Goal: Transaction & Acquisition: Purchase product/service

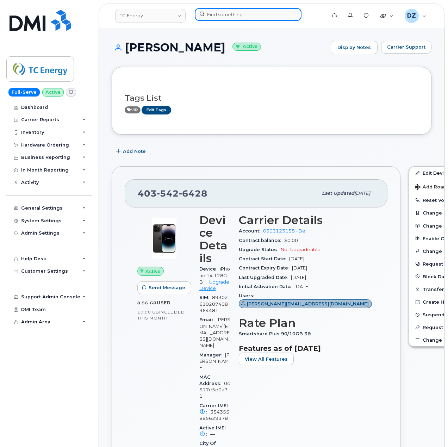
click at [233, 13] on input at bounding box center [248, 14] width 107 height 13
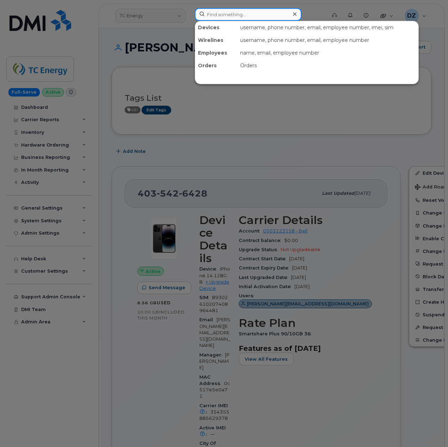
paste input "4038361793"
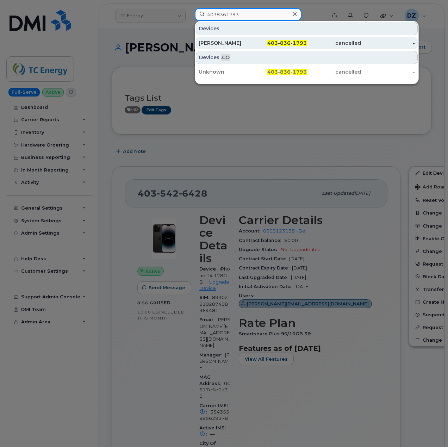
type input "4038361793"
click at [247, 42] on div "Kaitlynn Woods" at bounding box center [226, 42] width 54 height 7
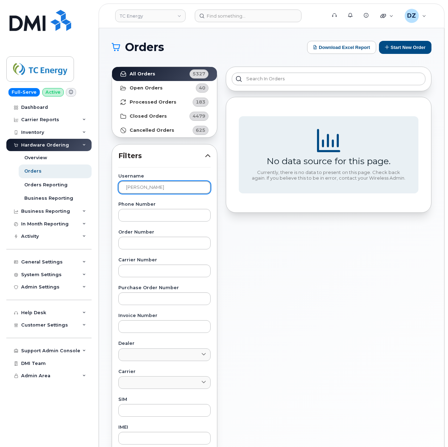
click at [157, 188] on input "Maggie Stuart" at bounding box center [164, 187] width 92 height 13
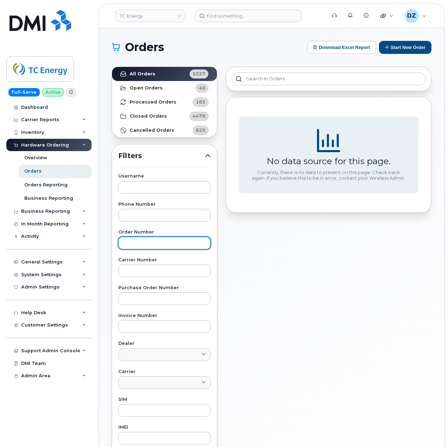
click at [154, 246] on input "text" at bounding box center [164, 243] width 92 height 13
paste input "299877"
type input "299877"
click at [158, 73] on link "All Orders 5327" at bounding box center [164, 74] width 105 height 14
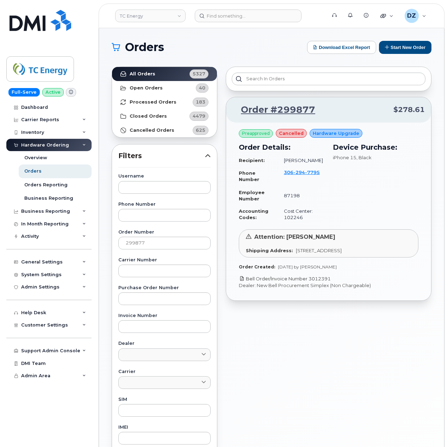
drag, startPoint x: 336, startPoint y: 279, endPoint x: 310, endPoint y: 281, distance: 25.4
click at [310, 281] on p "Bell Order/Invoice Number 3012391" at bounding box center [329, 278] width 180 height 7
copy link "3012391"
click at [402, 46] on button "Start New Order" at bounding box center [405, 47] width 52 height 13
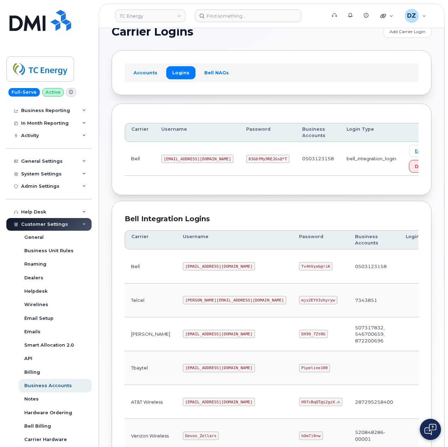
scroll to position [2, 0]
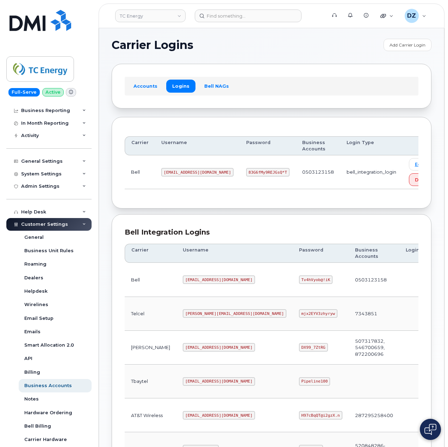
click at [183, 283] on code "tcenergy@myserve.ca" at bounding box center [219, 279] width 72 height 8
click at [206, 281] on code "tcenergy@myserve.ca" at bounding box center [219, 279] width 72 height 8
copy code "tcenergy@myserve.ca"
click at [299, 283] on code "Tv4hVyob@!iK" at bounding box center [315, 279] width 33 height 8
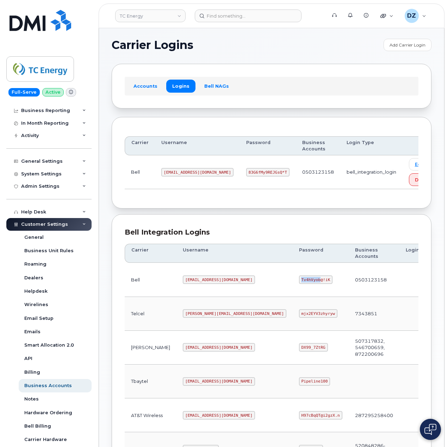
click at [299, 283] on code "Tv4hVyob@!iK" at bounding box center [315, 279] width 33 height 8
click at [299, 281] on code "Tv4hVyob@!iK" at bounding box center [315, 279] width 33 height 8
copy code "Tv4hVyob@!iK"
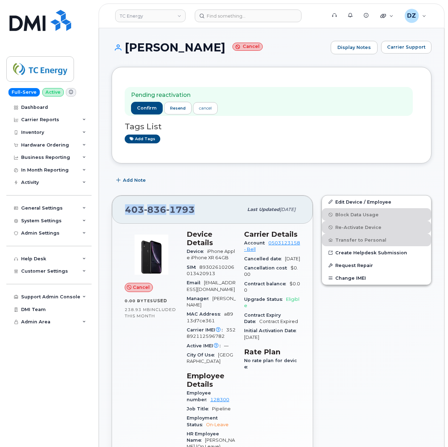
drag, startPoint x: 192, startPoint y: 209, endPoint x: 117, endPoint y: 211, distance: 74.7
click at [117, 211] on div "[PHONE_NUMBER] Last updated [DATE]" at bounding box center [212, 210] width 201 height 28
copy span "[PHONE_NUMBER]"
drag, startPoint x: 126, startPoint y: 47, endPoint x: 216, endPoint y: 46, distance: 90.5
click at [216, 46] on h1 "Kaitlynn Woods Cancel" at bounding box center [220, 47] width 216 height 12
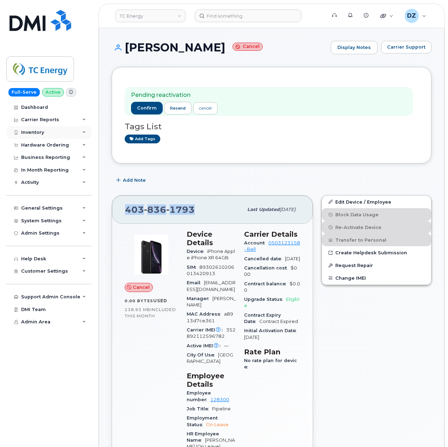
copy h1 "[PERSON_NAME]"
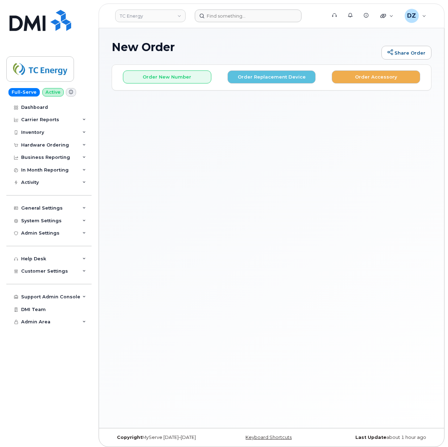
click at [314, 10] on form at bounding box center [258, 16] width 127 height 13
click at [264, 186] on div "New Order Share Order × Share This Order If you want to allow others to create …" at bounding box center [271, 228] width 345 height 400
click at [259, 80] on button "Order Replacement Device" at bounding box center [272, 76] width 88 height 13
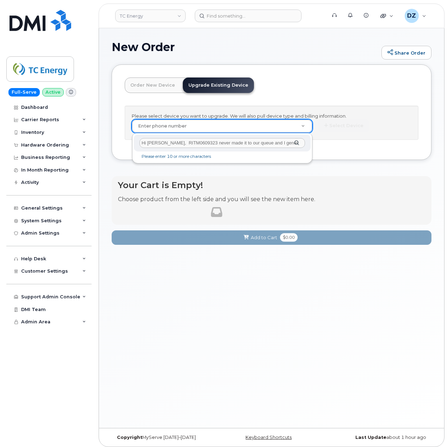
scroll to position [0, 478]
type input "Hi Joel, RITM0609323 never made it to our queue and I generally have no idea wh…"
click at [216, 140] on input "Hi Joel, RITM0609323 never made it to our queue and I generally have no idea wh…" at bounding box center [223, 143] width 166 height 10
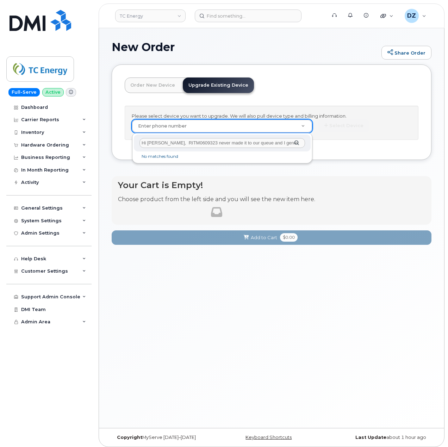
click at [216, 140] on input "Hi Joel, RITM0609323 never made it to our queue and I generally have no idea wh…" at bounding box center [223, 143] width 166 height 10
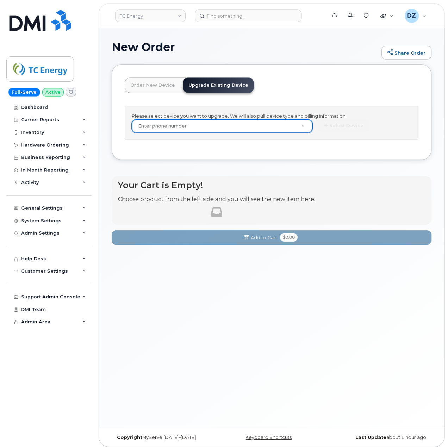
click at [154, 86] on link "Order New Device" at bounding box center [153, 86] width 56 height 16
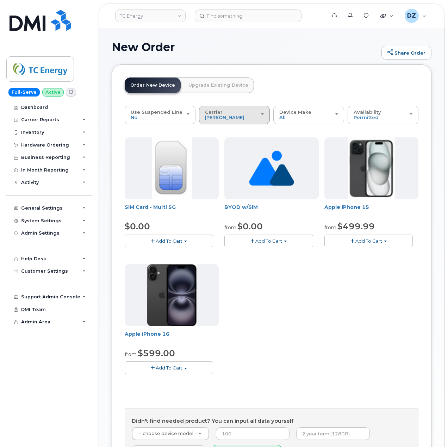
click at [254, 116] on div "Carrier Rogers Bell Verizon Wireless AT&T Wireless" at bounding box center [234, 115] width 59 height 11
click at [212, 144] on label "Bell" at bounding box center [210, 143] width 18 height 8
click at [0, 0] on input "Bell" at bounding box center [0, 0] width 0 height 0
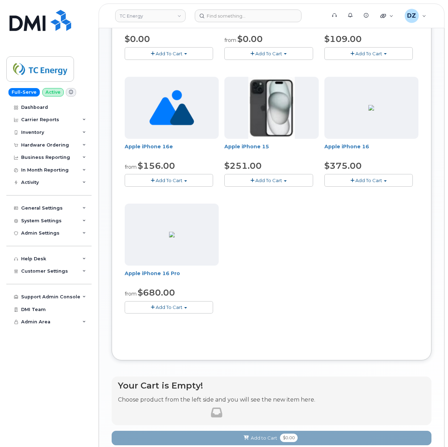
scroll to position [188, 0]
click at [275, 181] on span "Add To Cart" at bounding box center [268, 180] width 27 height 6
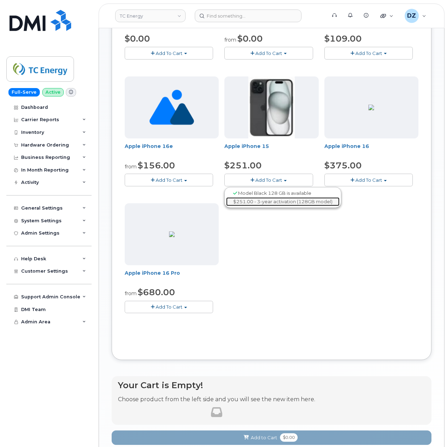
click at [271, 205] on link "$251.00 - 3-year activation (128GB model)" at bounding box center [282, 201] width 113 height 9
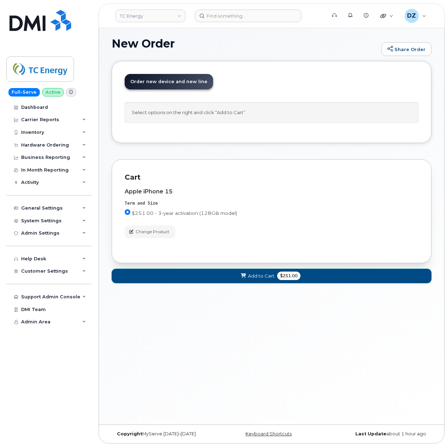
click at [273, 276] on span "Add to Cart" at bounding box center [261, 276] width 26 height 7
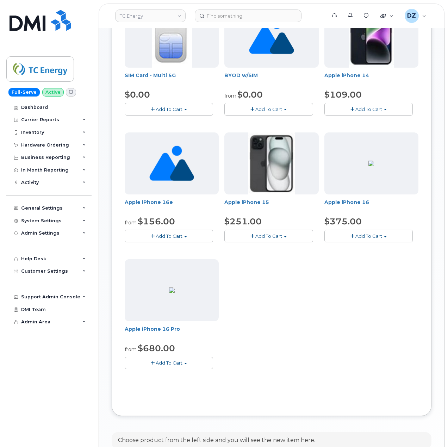
scroll to position [285, 0]
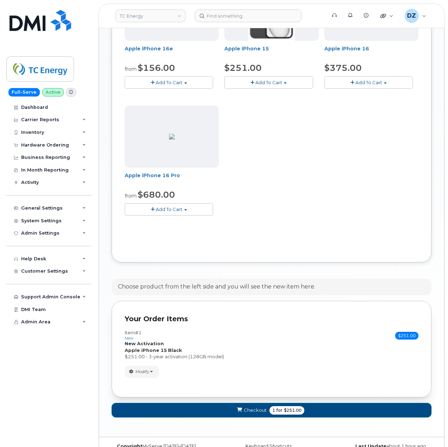
click at [272, 412] on span "1" at bounding box center [273, 410] width 3 height 6
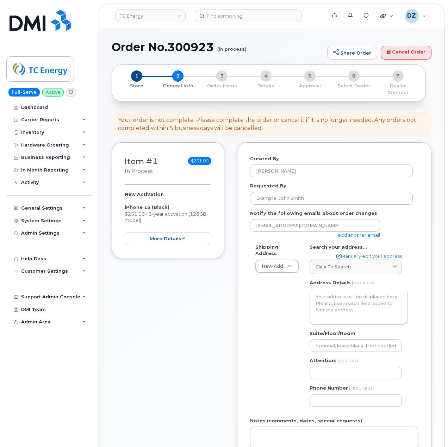
select select
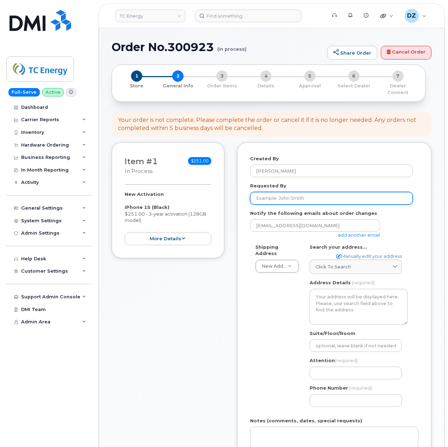
click at [286, 194] on input "Requested By" at bounding box center [331, 198] width 163 height 13
paste input "SCTASK0692450"
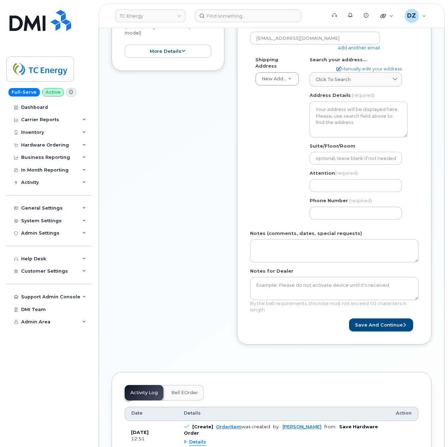
scroll to position [188, 0]
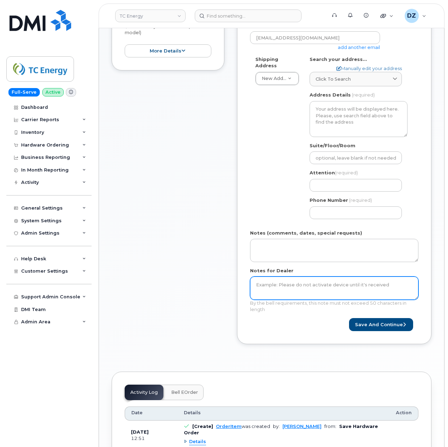
type input "SCTASK0692450"
click at [273, 285] on textarea "Notes for Dealer" at bounding box center [334, 288] width 168 height 23
paste textarea "SCTASK0692450"
type textarea "SCTASK0692450"
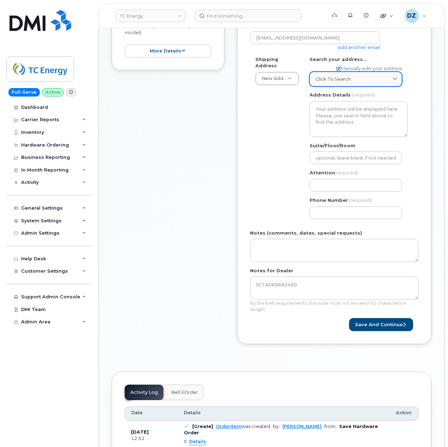
click at [349, 76] on span "Click to search" at bounding box center [333, 79] width 35 height 7
paste input "[STREET_ADDRESS]"
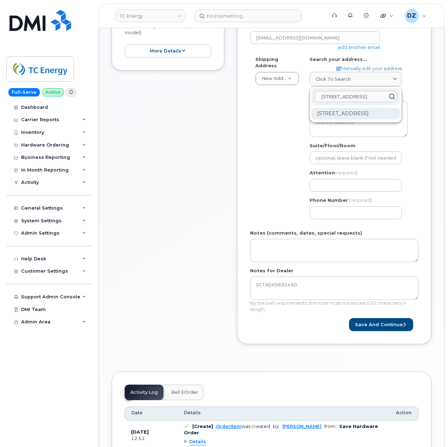
type input "[STREET_ADDRESS]"
click at [347, 114] on div "[STREET_ADDRESS]" at bounding box center [355, 114] width 89 height 12
select select
type textarea "[STREET_ADDRESS]"
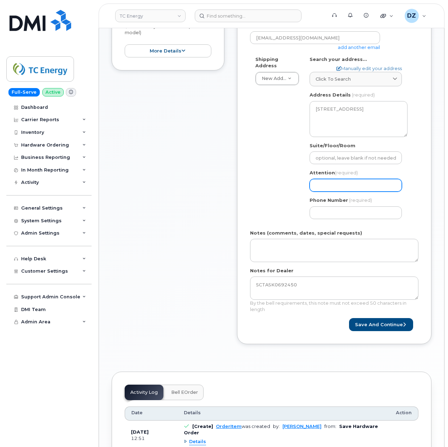
click at [344, 179] on input "Attention (required)" at bounding box center [356, 185] width 92 height 13
paste input "Shola Oduga"
select select
type input "Shola Oduga"
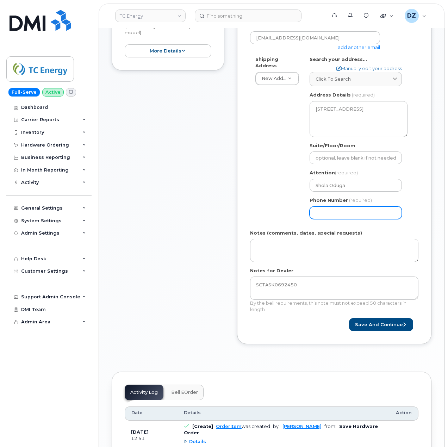
click at [330, 207] on input "Phone Number" at bounding box center [356, 212] width 92 height 13
paste input "5879338519"
type input "5879338519"
select select
type input "5879338519"
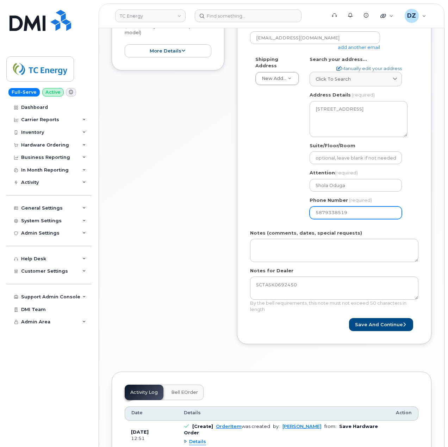
click at [234, 171] on div "Item #1 in process $251.00 New Activation iPhone 15 (Black) $251.00 - 3-year ac…" at bounding box center [272, 155] width 320 height 400
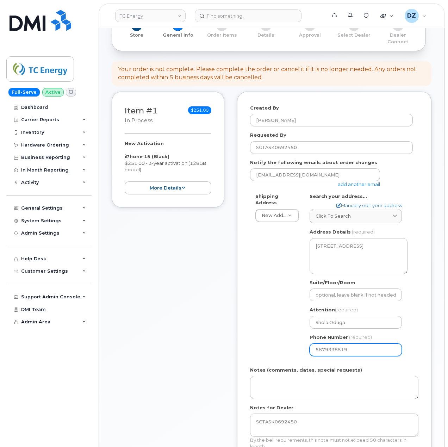
scroll to position [47, 0]
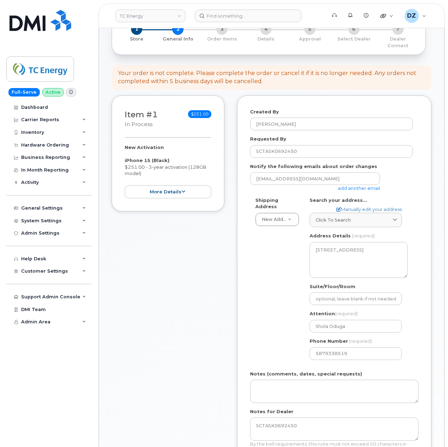
click at [349, 185] on link "add another email" at bounding box center [359, 188] width 42 height 6
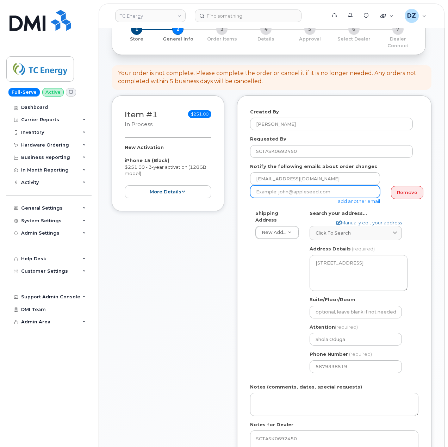
click at [287, 186] on input "email" at bounding box center [315, 191] width 130 height 13
paste input "shola_oduga@tcenergy.com"
type input "shola_oduga@tcenergy.com"
click at [206, 262] on div "Item #1 in process $251.00 New Activation iPhone 15 (Black) $251.00 - 3-year ac…" at bounding box center [168, 301] width 113 height 413
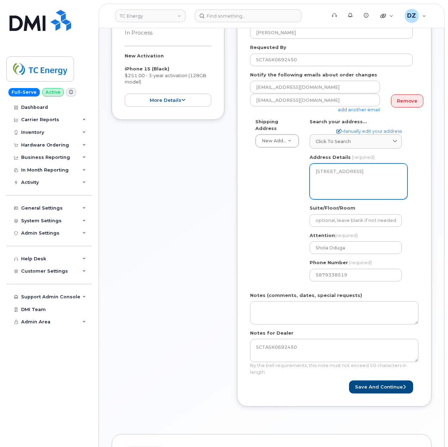
scroll to position [141, 0]
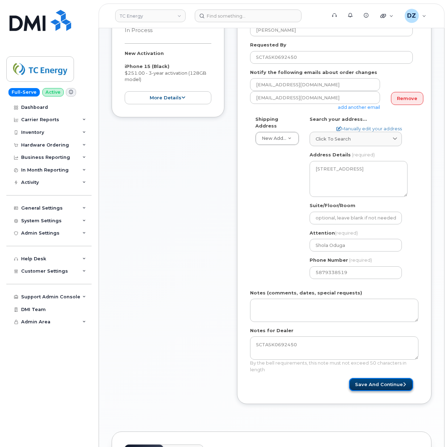
click at [383, 378] on button "Save and Continue" at bounding box center [381, 384] width 64 height 13
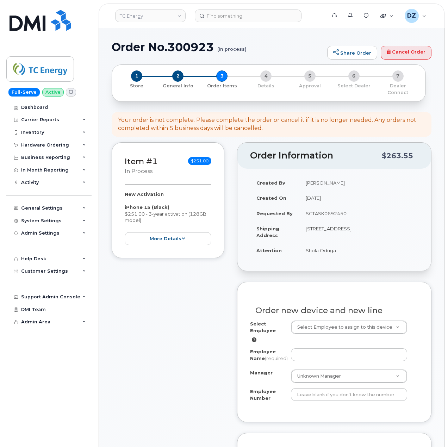
click at [138, 49] on h1 "Order No.300923 (in process)" at bounding box center [218, 47] width 212 height 12
click at [186, 44] on h1 "Order No.300923 (in process)" at bounding box center [218, 47] width 212 height 12
copy h1 "Order No.300923"
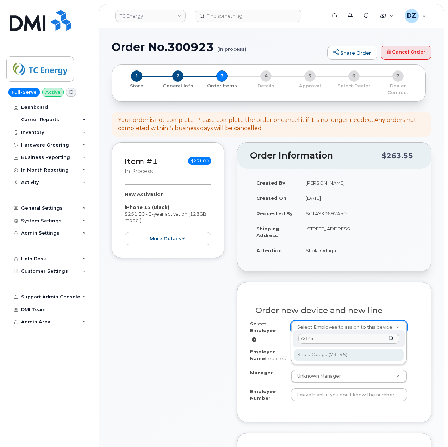
type input "73145"
type input "1395701"
type input "Shola Oduga"
type input "73145"
type input "101362"
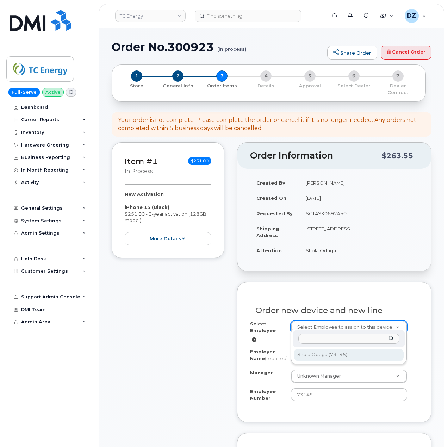
select select "1394522"
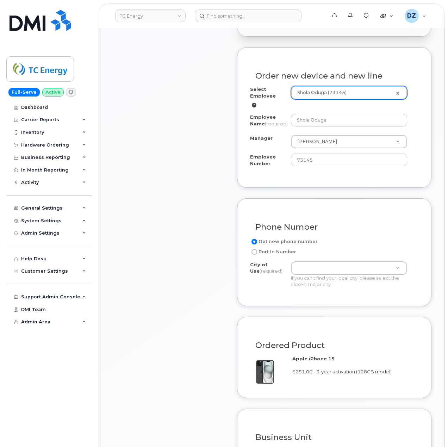
scroll to position [141, 0]
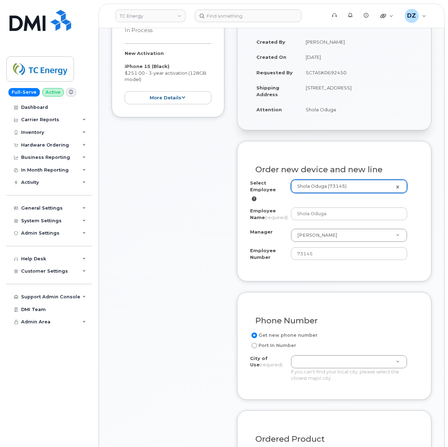
click at [364, 81] on td "74 Sherwood St NW CALGARY AB T3R 0P2 CANADA" at bounding box center [358, 91] width 119 height 22
copy td "CALGARY"
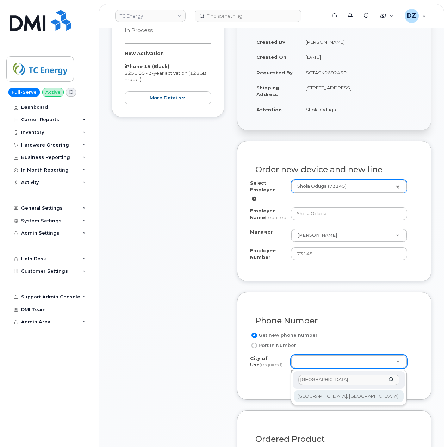
type input "CALGARY"
type input "88"
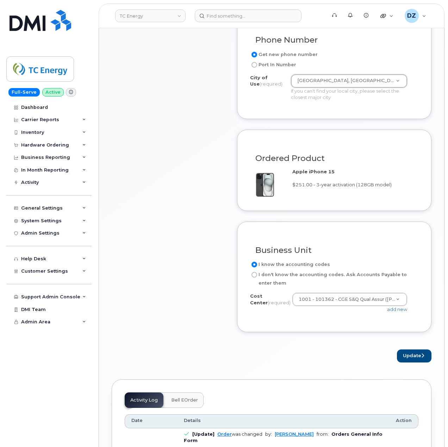
scroll to position [423, 0]
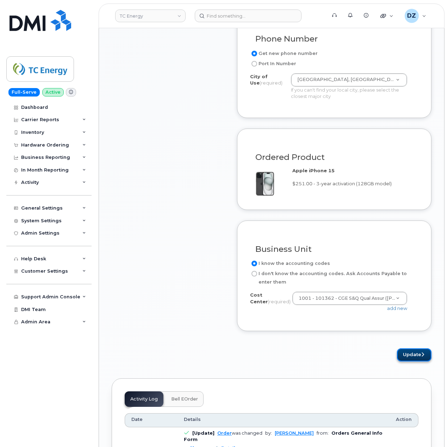
click at [416, 358] on button "Update" at bounding box center [414, 354] width 35 height 13
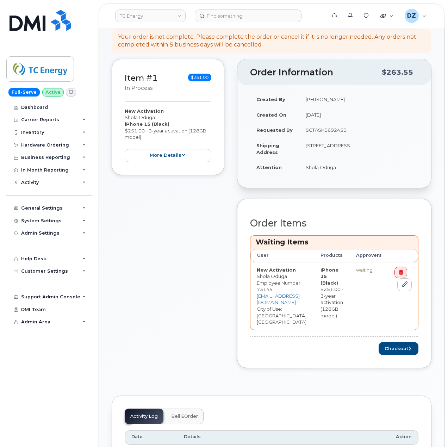
scroll to position [235, 0]
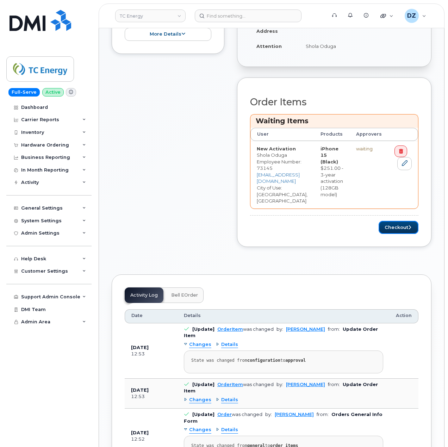
drag, startPoint x: 415, startPoint y: 215, endPoint x: 229, endPoint y: 162, distance: 193.2
click at [415, 221] on button "Checkout" at bounding box center [399, 227] width 40 height 13
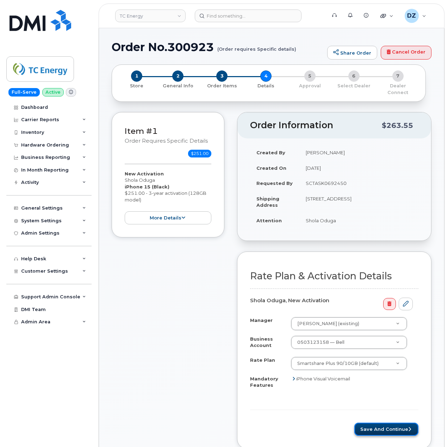
click at [384, 425] on button "Save and Continue" at bounding box center [386, 429] width 64 height 13
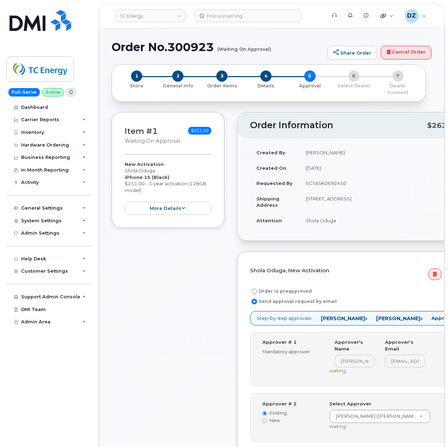
click at [297, 287] on label "Order is preapproved" at bounding box center [281, 291] width 62 height 8
click at [257, 289] on input "Order is preapproved" at bounding box center [255, 292] width 6 height 6
radio input "true"
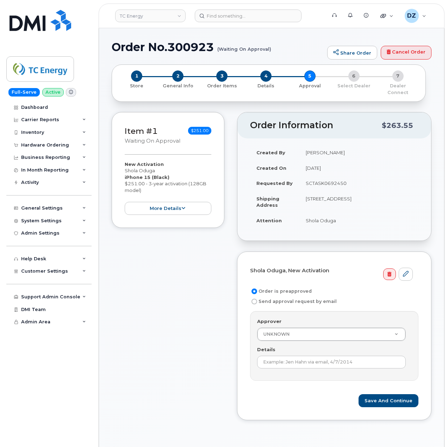
click at [322, 175] on td "SCTASK0692450" at bounding box center [358, 183] width 119 height 16
copy td "SCTASK0692450"
click at [278, 362] on input "Details" at bounding box center [331, 362] width 149 height 13
paste input "SCTASK0692450"
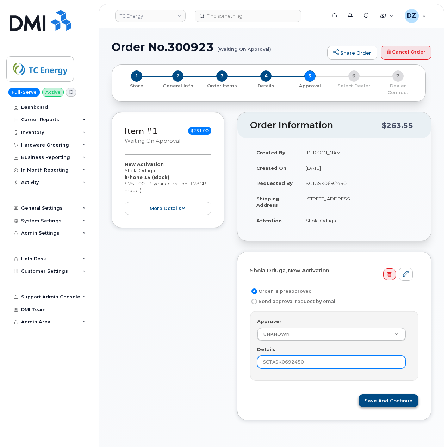
type input "SCTASK0692450"
click at [385, 399] on button "Save and Continue" at bounding box center [389, 400] width 60 height 13
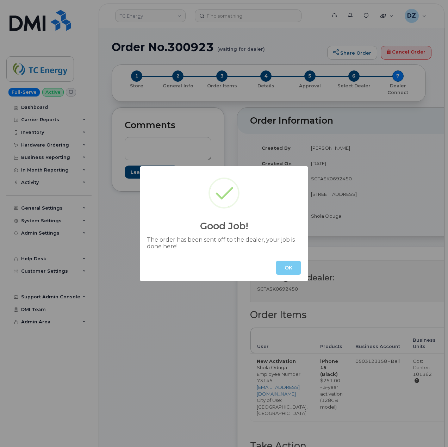
click at [283, 269] on button "OK" at bounding box center [288, 268] width 25 height 14
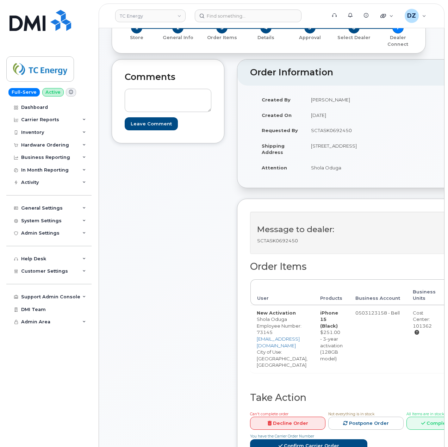
scroll to position [94, 0]
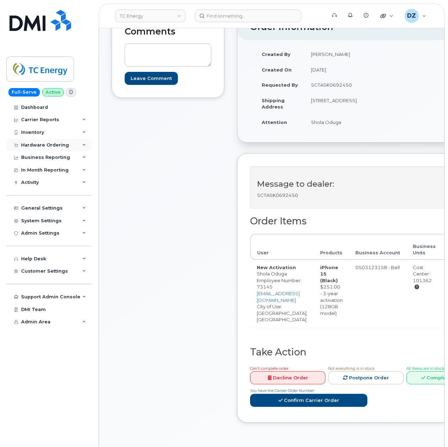
click at [71, 144] on div "Hardware Ordering" at bounding box center [48, 145] width 85 height 13
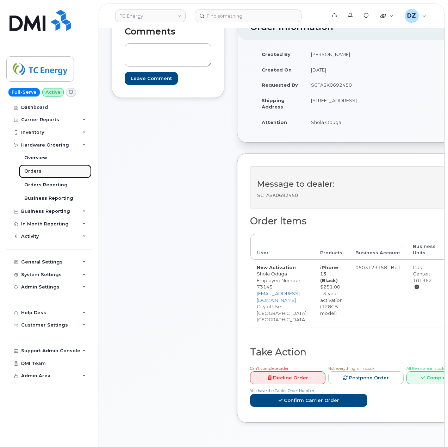
click at [48, 172] on link "Orders" at bounding box center [55, 171] width 73 height 13
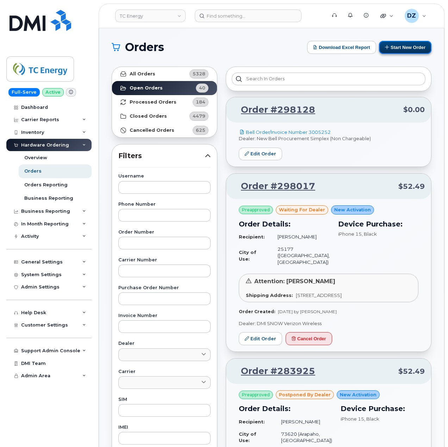
click at [407, 43] on button "Start New Order" at bounding box center [405, 47] width 52 height 13
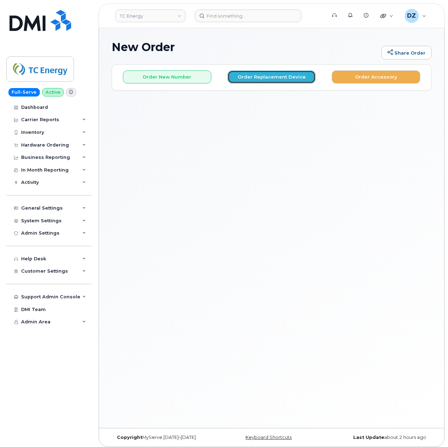
click at [284, 75] on button "Order Replacement Device" at bounding box center [272, 76] width 88 height 13
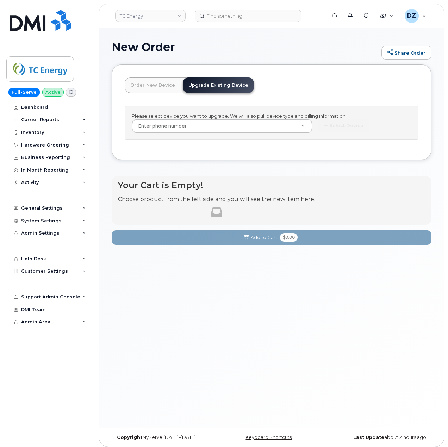
click at [149, 86] on link "Order New Device" at bounding box center [153, 86] width 56 height 16
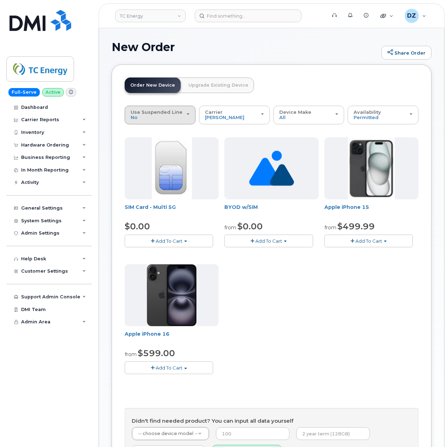
click at [161, 113] on span "Use Suspended Line" at bounding box center [157, 112] width 52 height 6
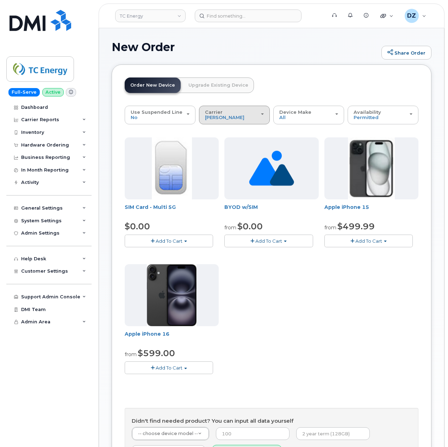
click at [220, 113] on span "Carrier" at bounding box center [214, 112] width 18 height 6
click at [227, 156] on label "Verizon Wireless" at bounding box center [226, 155] width 51 height 8
click at [0, 0] on input "Verizon Wireless" at bounding box center [0, 0] width 0 height 0
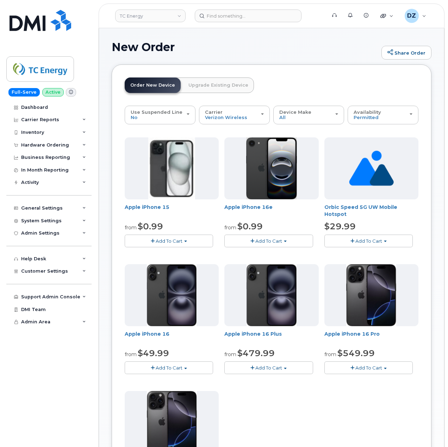
click at [187, 242] on span "button" at bounding box center [185, 241] width 3 height 1
click at [191, 273] on link "$0.99 - 2 Year Activation (128 GB)" at bounding box center [175, 271] width 98 height 9
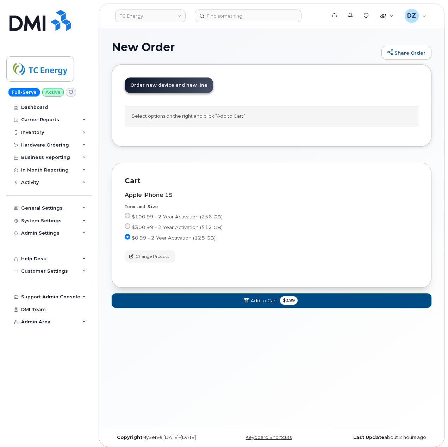
click at [281, 303] on span "$0.99" at bounding box center [289, 300] width 18 height 8
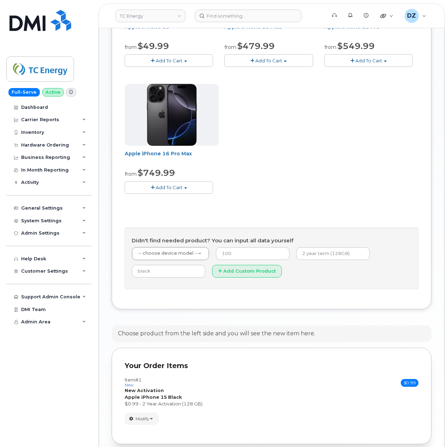
scroll to position [369, 0]
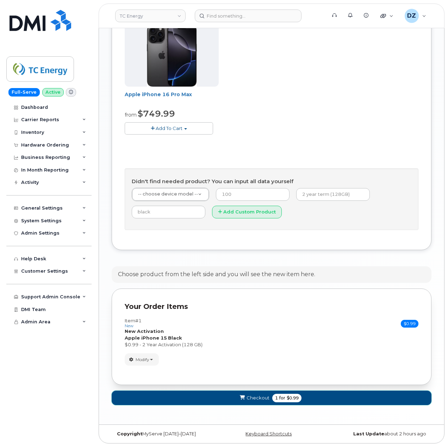
click at [257, 400] on span "Checkout" at bounding box center [258, 398] width 23 height 7
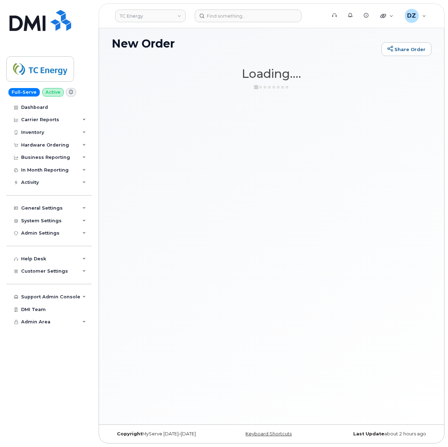
scroll to position [4, 0]
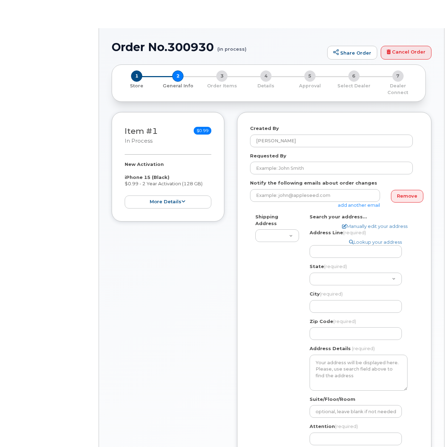
select select
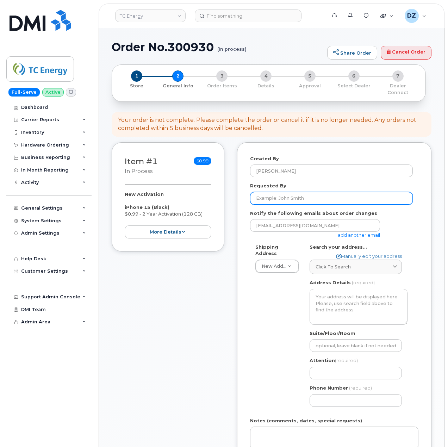
click at [280, 192] on input "Requested By" at bounding box center [331, 198] width 163 height 13
paste input "SCTASK0692668"
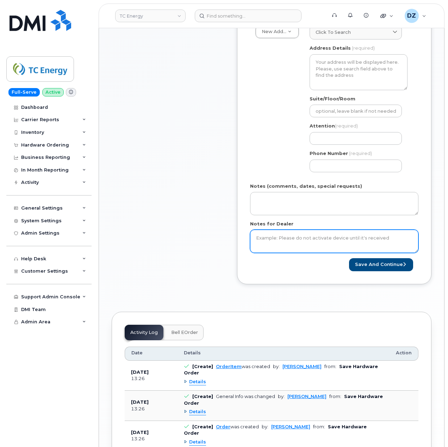
type input "SCTASK0692668"
click at [290, 237] on textarea "Notes for Dealer" at bounding box center [334, 241] width 168 height 23
paste textarea "SCTASK0692668"
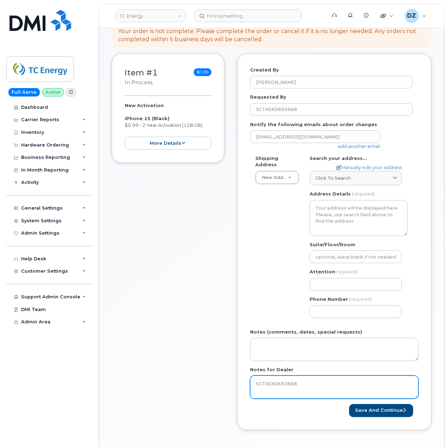
scroll to position [94, 0]
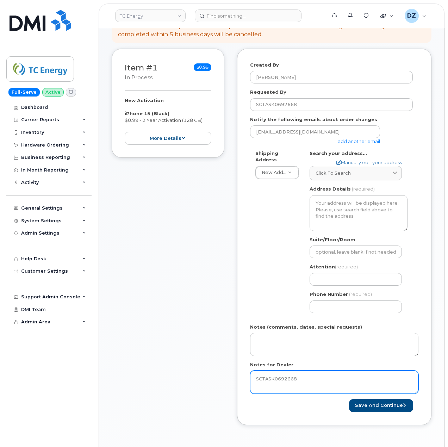
type textarea "SCTASK0692668"
click at [367, 131] on div "[EMAIL_ADDRESS][DOMAIN_NAME] add another email" at bounding box center [318, 134] width 136 height 19
click at [367, 138] on link "add another email" at bounding box center [359, 141] width 42 height 6
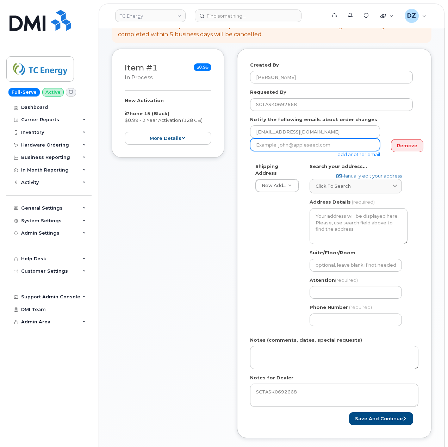
click at [299, 143] on input "email" at bounding box center [315, 144] width 130 height 13
paste input "[EMAIL_ADDRESS][DOMAIN_NAME]"
type input "[EMAIL_ADDRESS][DOMAIN_NAME]"
click at [344, 183] on span "Click to search" at bounding box center [333, 186] width 35 height 7
paste input "[STREET_ADDRESS][US_STATE]"
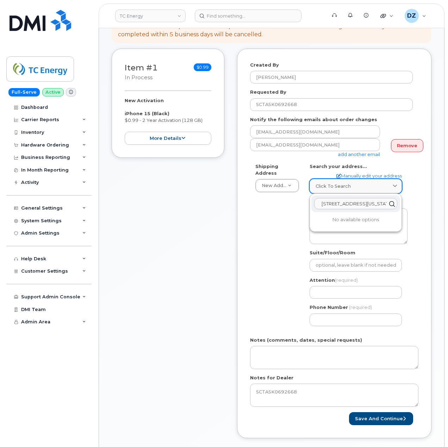
scroll to position [0, 25]
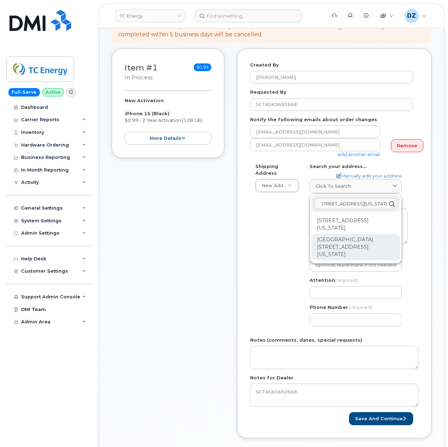
type input "[STREET_ADDRESS][US_STATE]"
click at [339, 237] on div "[GEOGRAPHIC_DATA][STREET_ADDRESS][US_STATE]" at bounding box center [355, 247] width 89 height 26
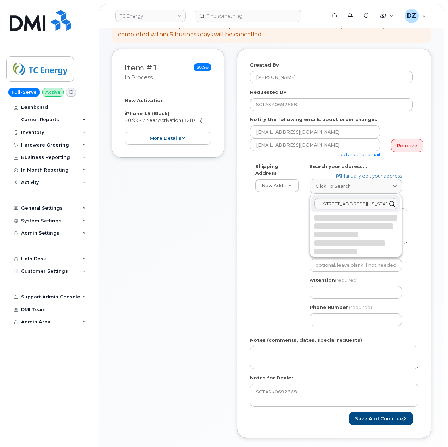
select select
type textarea "Ncnb Center [STREET_ADDRESS][US_STATE]"
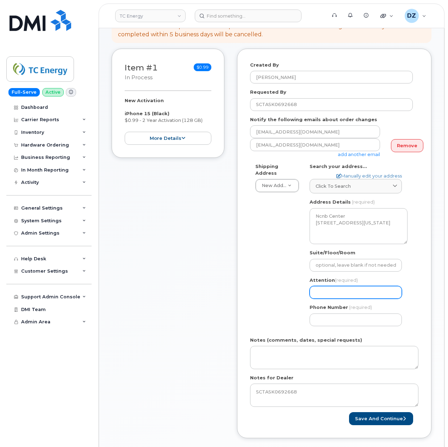
click at [334, 286] on input "Attention (required)" at bounding box center [356, 292] width 92 height 13
paste input "[PERSON_NAME]"
type input "[PERSON_NAME]"
select select
type input "[PERSON_NAME]"
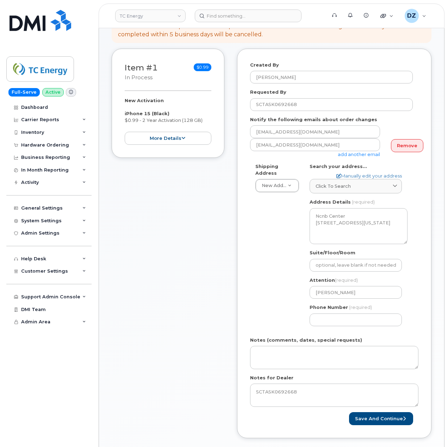
click at [278, 296] on div "Shipping Address New Address New Address [STREET_ADDRESS][GEOGRAPHIC_DATA][US_S…" at bounding box center [331, 247] width 163 height 168
click at [376, 314] on input "Phone Number" at bounding box center [356, 320] width 92 height 13
type input "5133541153"
select select
type input "5133541153"
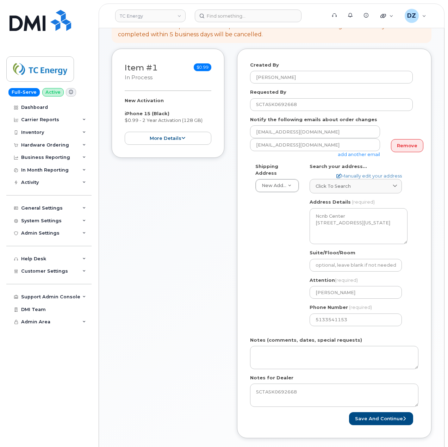
click at [253, 295] on div "Shipping Address New Address New Address [STREET_ADDRESS][GEOGRAPHIC_DATA][US_S…" at bounding box center [331, 247] width 163 height 168
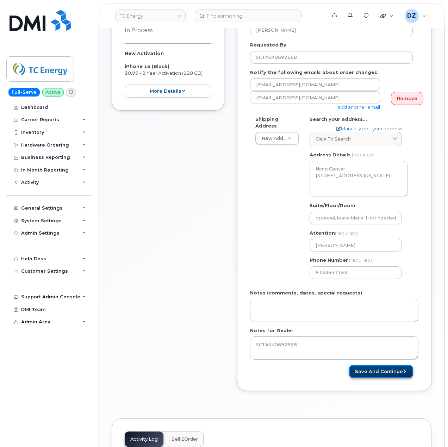
click at [377, 365] on button "Save and Continue" at bounding box center [381, 371] width 64 height 13
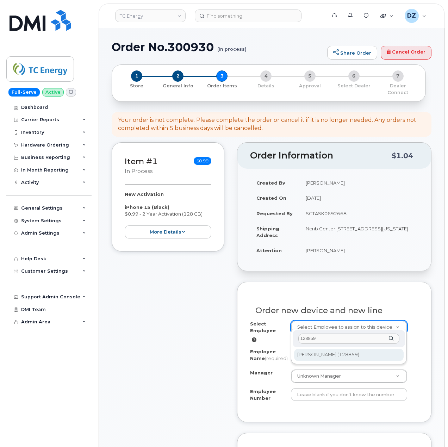
type input "128859"
type input "1509748"
type input "[PERSON_NAME]"
type input "128859"
type input "700 Louisiana Street"
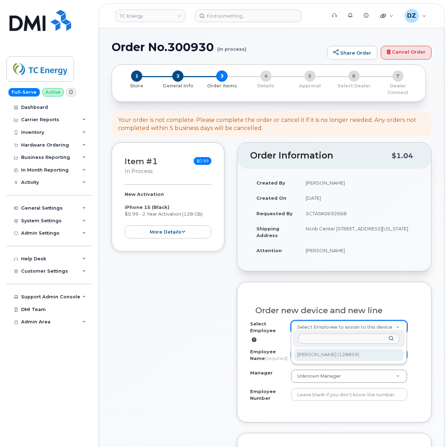
type input "302246"
select select "1385282"
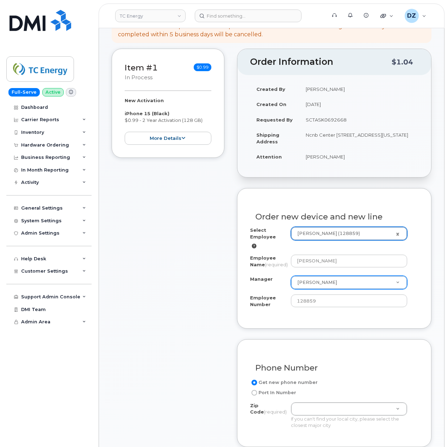
scroll to position [141, 0]
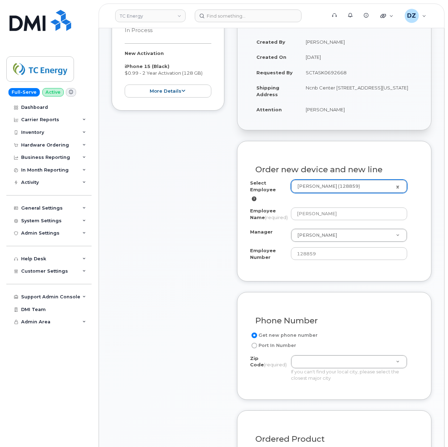
click at [309, 91] on td "Ncnb Center [STREET_ADDRESS][US_STATE]" at bounding box center [358, 91] width 119 height 22
copy td "77002"
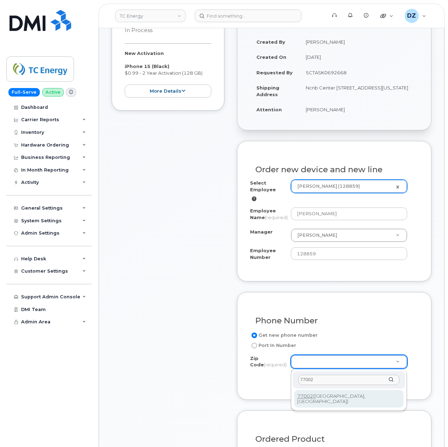
type input "77002"
type input "77002 (Houston, TX)"
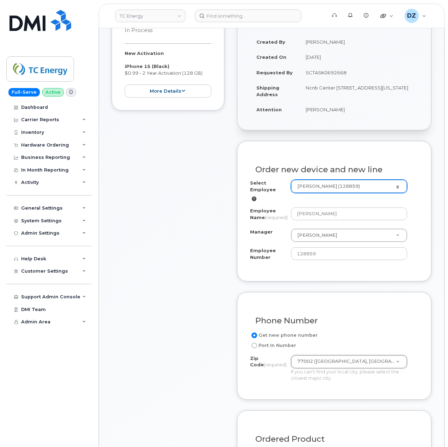
click at [190, 376] on div "Item #1 in process $0.99 New Activation iPhone 15 (Black) $0.99 - 2 Year Activa…" at bounding box center [168, 322] width 113 height 642
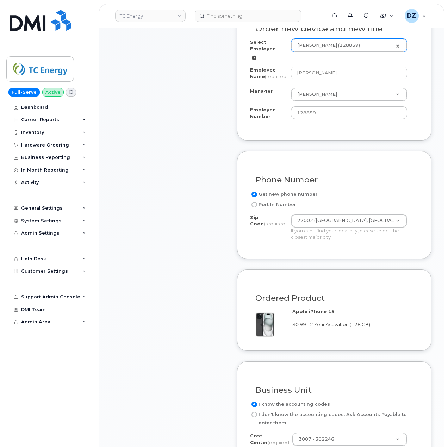
scroll to position [376, 0]
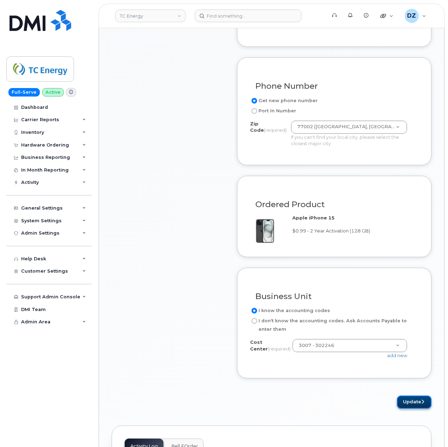
click at [405, 404] on button "Update" at bounding box center [414, 402] width 35 height 13
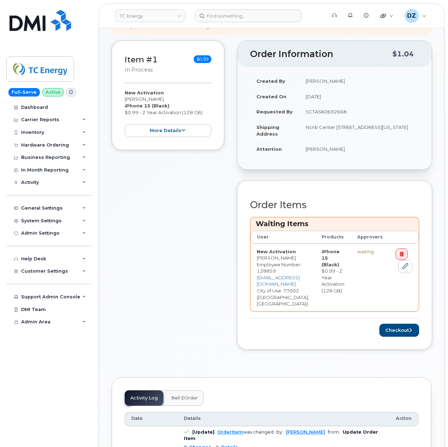
scroll to position [141, 0]
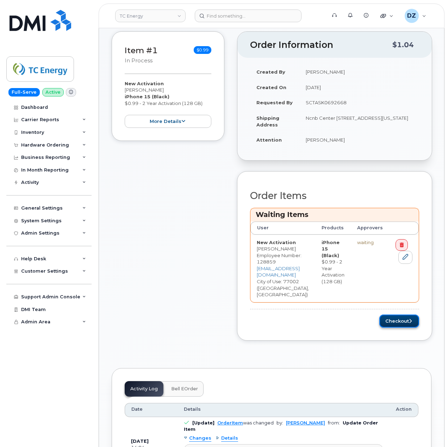
click at [408, 315] on button "Checkout" at bounding box center [399, 321] width 40 height 13
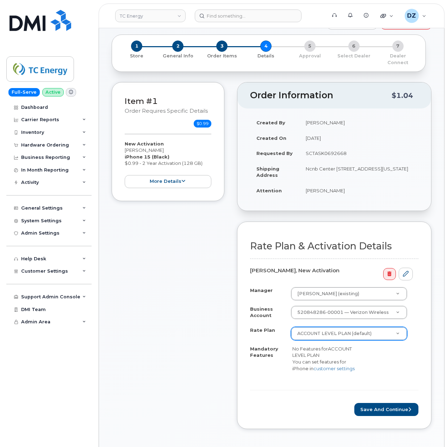
scroll to position [47, 0]
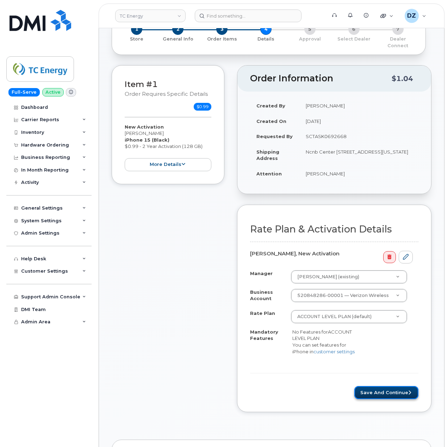
click at [390, 398] on button "Save and Continue" at bounding box center [386, 392] width 64 height 13
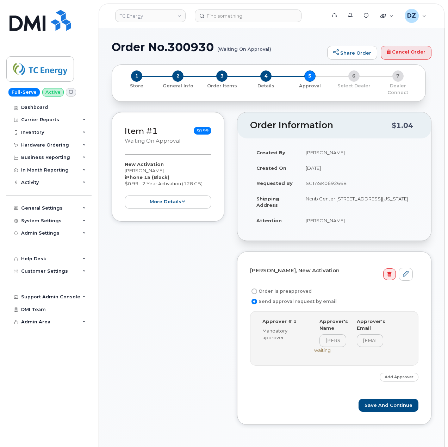
drag, startPoint x: 291, startPoint y: 284, endPoint x: 414, endPoint y: 203, distance: 147.3
click at [291, 287] on label "Order is preapproved" at bounding box center [281, 291] width 62 height 8
click at [257, 289] on input "Order is preapproved" at bounding box center [255, 292] width 6 height 6
radio input "true"
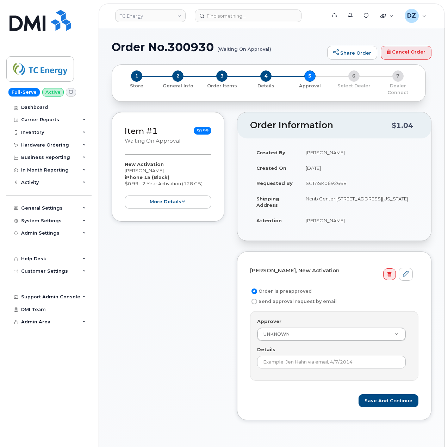
click at [311, 215] on td "BarbaraJean Pelletier" at bounding box center [358, 221] width 119 height 16
drag, startPoint x: 346, startPoint y: 212, endPoint x: 398, endPoint y: 224, distance: 53.3
click at [346, 213] on td "BarbaraJean Pelletier" at bounding box center [358, 221] width 119 height 16
copy td "BarbaraJean Pelletier"
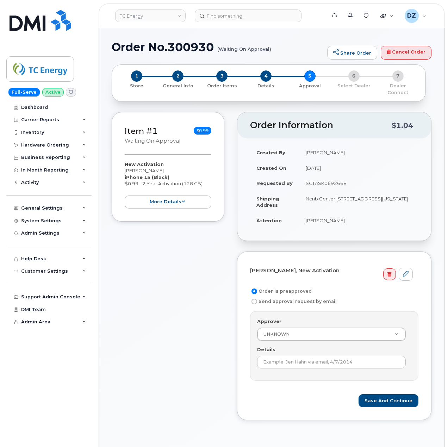
click at [340, 191] on td "Ncnb Center 700 Louisiana St HOUSTON TX 77002-2700 UNITED STATES" at bounding box center [358, 202] width 119 height 22
click at [311, 199] on td "Ncnb Center 700 Louisiana St HOUSTON TX 77002-2700 UNITED STATES" at bounding box center [358, 202] width 119 height 22
copy td "700 Louisiana St HOUSTON TX 77002"
click at [319, 176] on td "SCTASK0692668" at bounding box center [358, 183] width 119 height 16
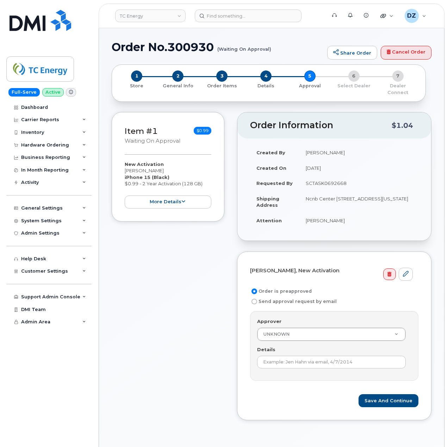
click at [319, 176] on td "SCTASK0692668" at bounding box center [358, 183] width 119 height 16
copy td "SCTASK0692668"
click at [326, 359] on input "Details" at bounding box center [331, 362] width 149 height 13
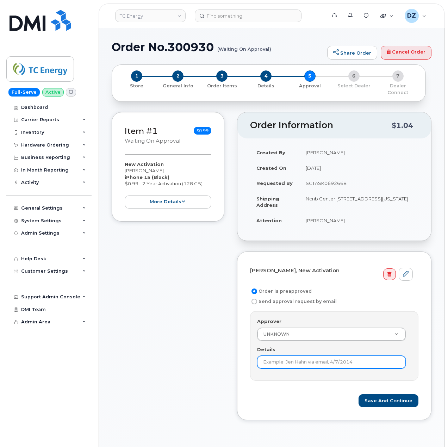
paste input "SCTASK0692668"
type input "SCTASK0692668"
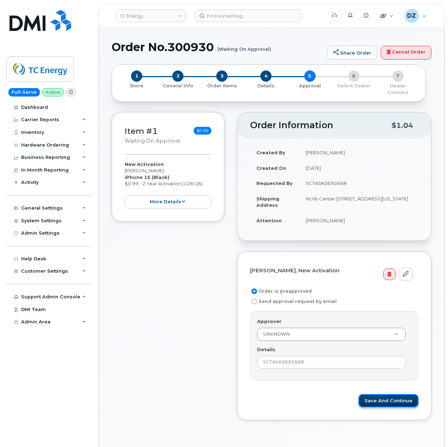
click at [384, 395] on button "Save and Continue" at bounding box center [389, 400] width 60 height 13
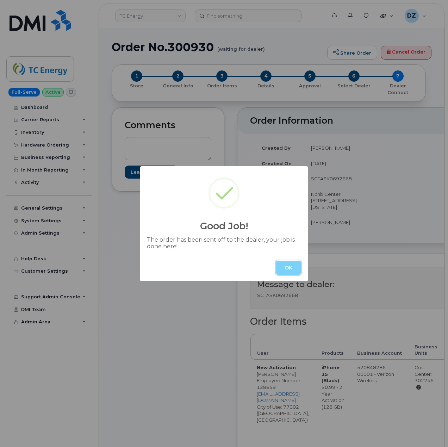
drag, startPoint x: 280, startPoint y: 264, endPoint x: 291, endPoint y: 241, distance: 24.8
click at [280, 264] on button "OK" at bounding box center [288, 268] width 25 height 14
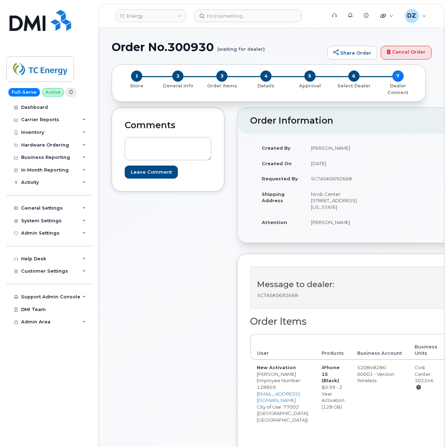
click at [122, 44] on h1 "Order No.300930 (waiting for dealer)" at bounding box center [218, 47] width 212 height 12
drag, startPoint x: 122, startPoint y: 44, endPoint x: 192, endPoint y: 43, distance: 70.1
click at [122, 44] on h1 "Order No.300930 (waiting for dealer)" at bounding box center [218, 47] width 212 height 12
click at [192, 45] on h1 "Order No.300930 (waiting for dealer)" at bounding box center [218, 47] width 212 height 12
copy h1 "Order No.300930"
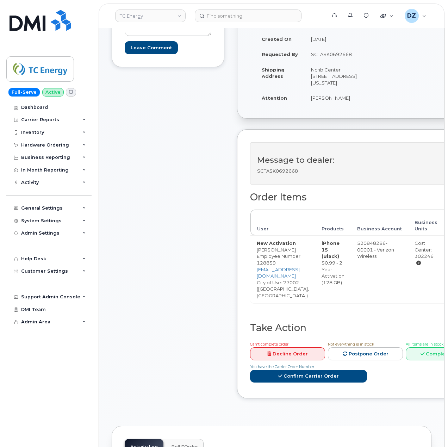
scroll to position [141, 0]
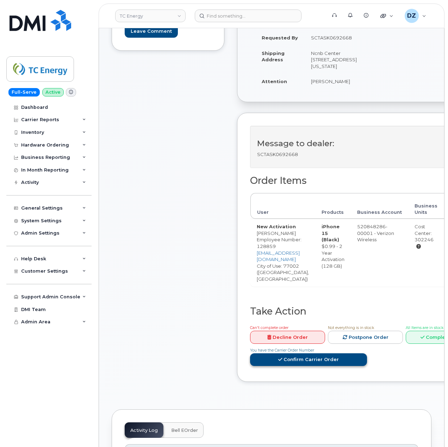
click at [310, 366] on link "Confirm Carrier Order" at bounding box center [308, 359] width 117 height 13
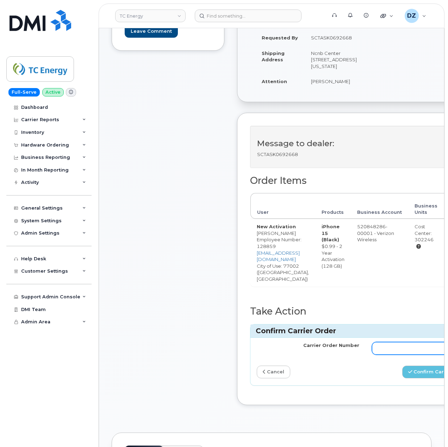
click at [395, 353] on input "Carrier Order Number" at bounding box center [423, 348] width 103 height 13
paste input "MB3000594637517"
type input "MB3000594637517"
click at [430, 379] on button "Confirm Carrier Order" at bounding box center [438, 372] width 73 height 13
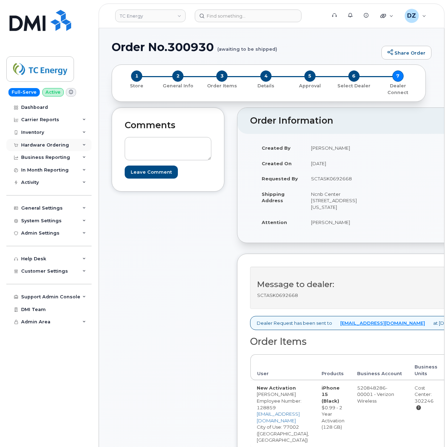
click at [56, 146] on div "Hardware Ordering" at bounding box center [45, 145] width 48 height 6
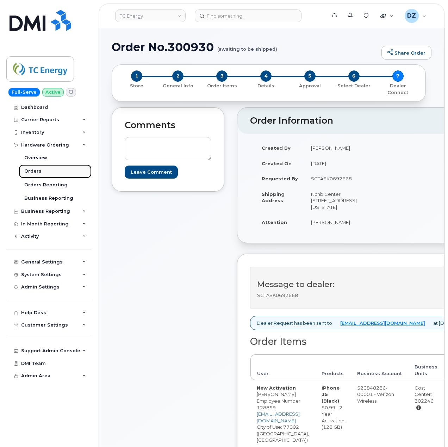
click at [52, 167] on link "Orders" at bounding box center [55, 171] width 73 height 13
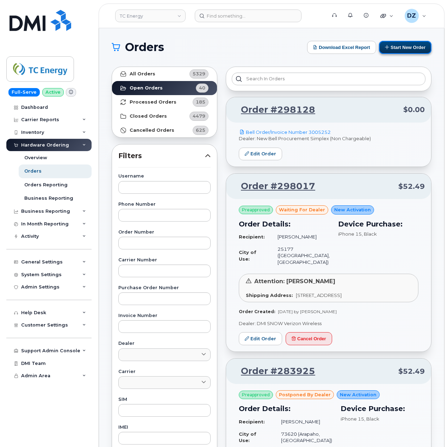
click at [399, 49] on button "Start New Order" at bounding box center [405, 47] width 52 height 13
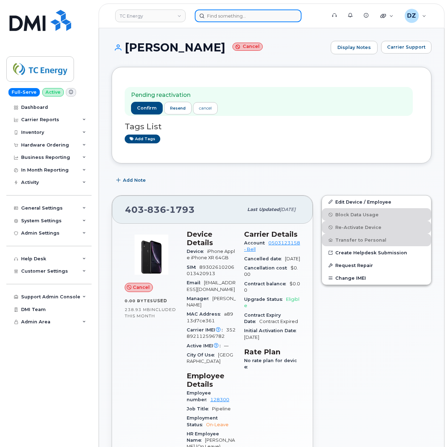
click at [235, 12] on input at bounding box center [248, 16] width 107 height 13
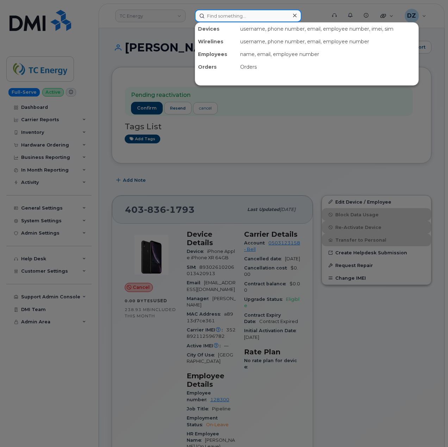
paste input "8324577676"
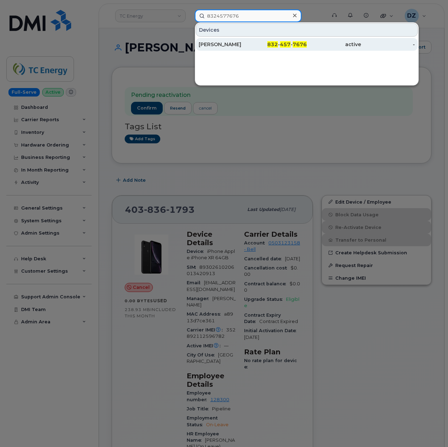
type input "8324577676"
click at [251, 47] on div "[PERSON_NAME]" at bounding box center [226, 44] width 54 height 7
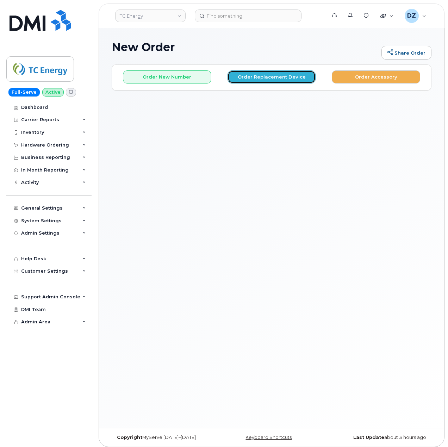
click at [278, 71] on button "Order Replacement Device" at bounding box center [272, 76] width 88 height 13
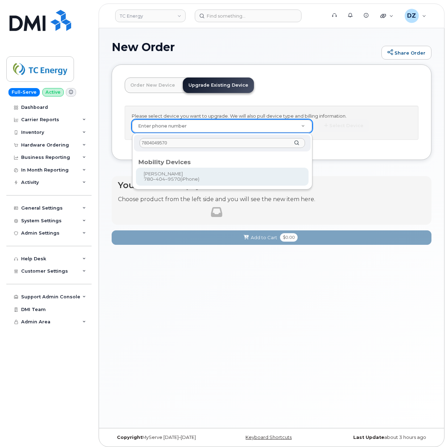
type input "7804049570"
type input "1057548"
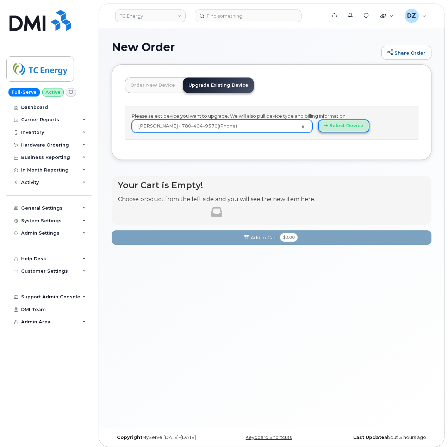
click at [352, 127] on button "Select Device" at bounding box center [343, 125] width 51 height 13
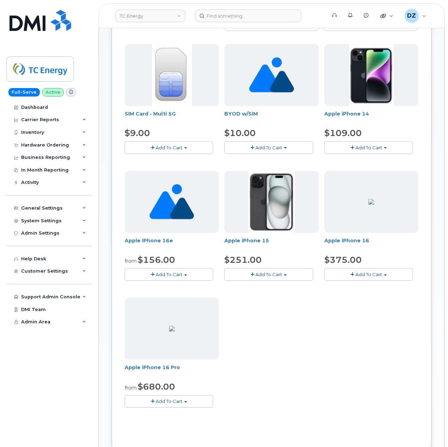
scroll to position [94, 0]
click at [279, 277] on span "Add To Cart" at bounding box center [268, 274] width 27 height 6
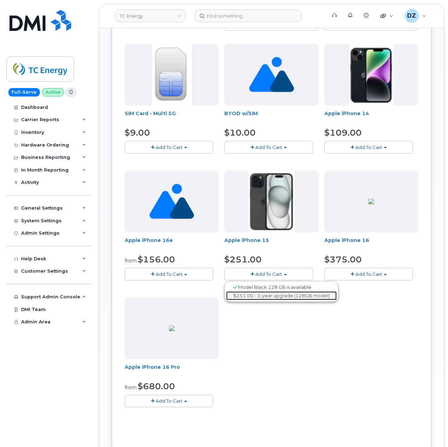
click at [290, 296] on link "$251.00 - 3-year upgrade (128GB model)" at bounding box center [281, 295] width 111 height 9
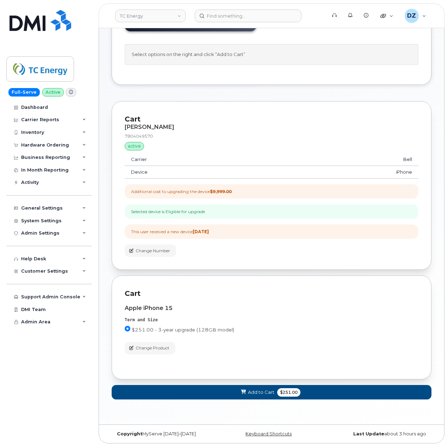
scroll to position [65, 0]
click at [275, 390] on button "Add to Cart $251.00" at bounding box center [272, 392] width 320 height 14
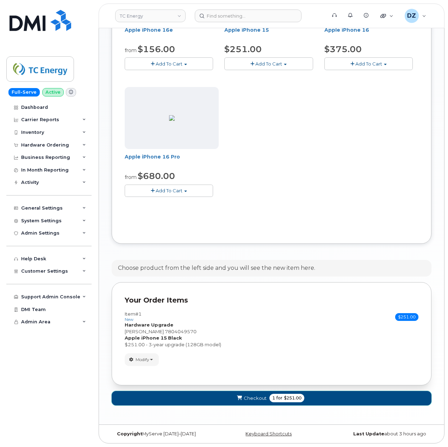
click at [280, 398] on span "for" at bounding box center [279, 398] width 9 height 6
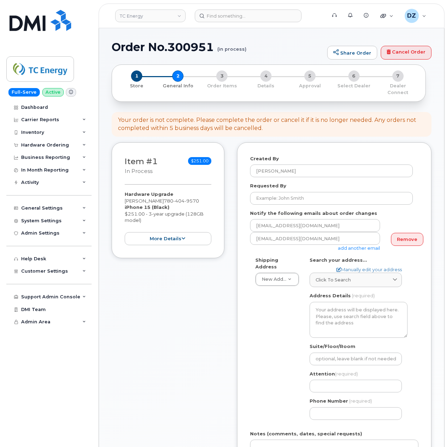
select select
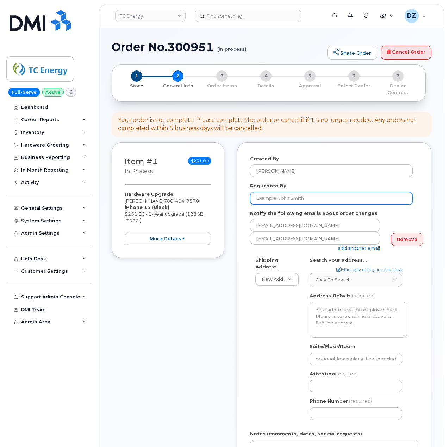
click at [301, 197] on input "Requested By" at bounding box center [331, 198] width 163 height 13
paste input "SCTASK0692248"
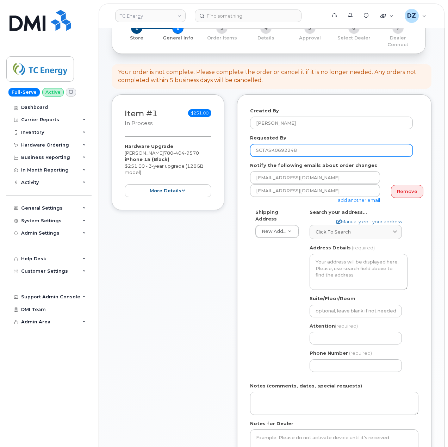
scroll to position [94, 0]
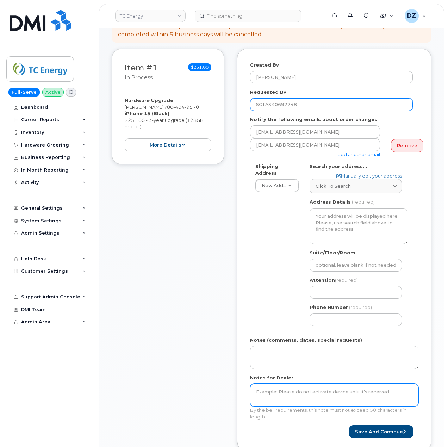
type input "SCTASK0692248"
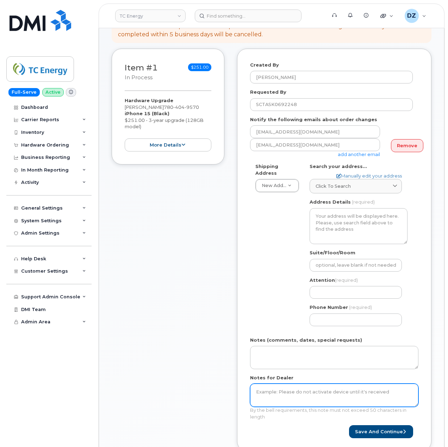
click at [278, 384] on textarea "Notes for Dealer" at bounding box center [334, 395] width 168 height 23
paste textarea "SCTASK0692248"
type textarea "SCTASK0692248"
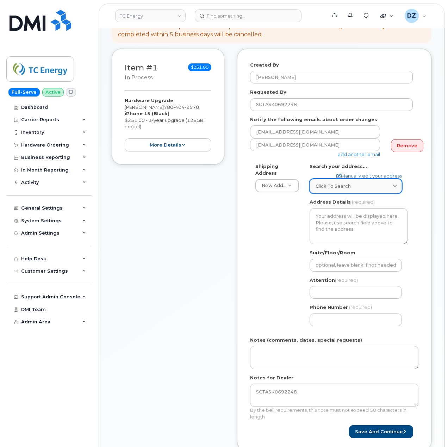
click at [357, 183] on div "Click to search" at bounding box center [356, 186] width 80 height 7
paste input "[STREET_ADDRESS]"
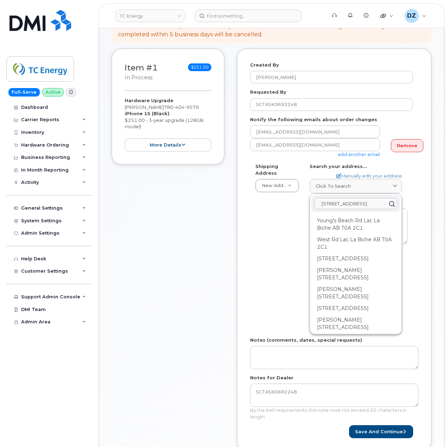
type input "[STREET_ADDRESS]"
click at [192, 288] on div "Item #1 in process $251.00 Hardware Upgrade [PERSON_NAME] [PHONE_NUMBER] iPhone…" at bounding box center [168, 255] width 113 height 413
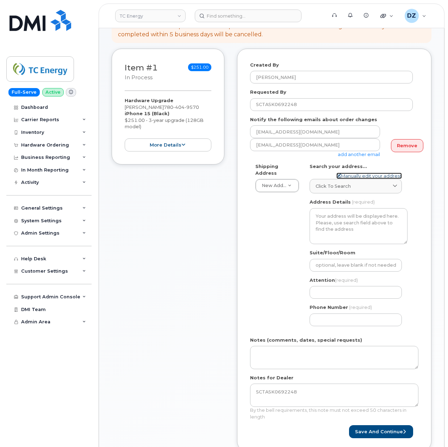
click at [378, 173] on link "Manually edit your address" at bounding box center [369, 176] width 66 height 7
select select
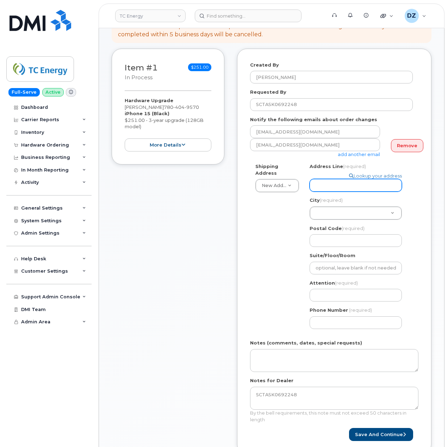
click at [331, 184] on input "Address Line (required)" at bounding box center [356, 185] width 92 height 13
paste input "[STREET_ADDRESS]"
type input "[STREET_ADDRESS]"
click at [380, 179] on input "[STREET_ADDRESS]" at bounding box center [356, 185] width 92 height 13
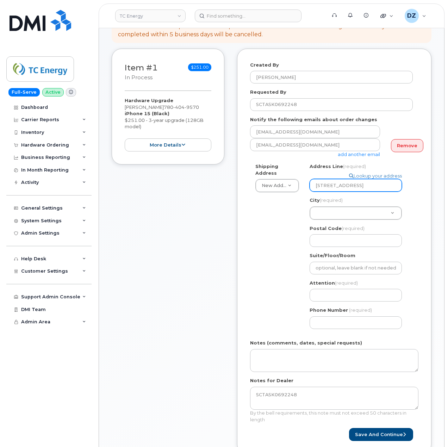
click at [380, 179] on input "[STREET_ADDRESS]" at bounding box center [356, 185] width 92 height 13
click at [391, 179] on input "[STREET_ADDRESS]" at bounding box center [356, 185] width 92 height 13
select select
type input "[STREET_ADDRESS]"
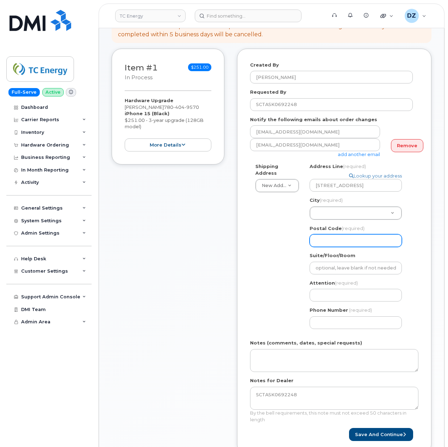
click at [341, 236] on input "Postal Code (required)" at bounding box center [356, 240] width 92 height 13
paste input "T0A 2C0"
type input "T0A 2C0"
select select
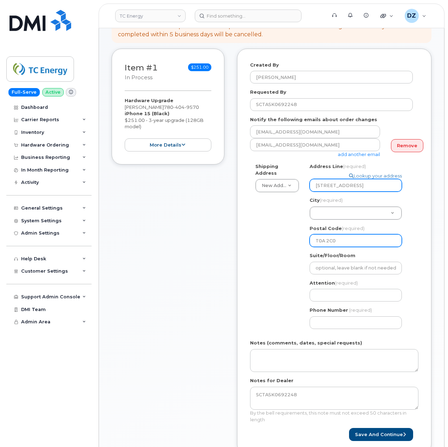
type input "T0A 2C0"
click at [377, 182] on input "105 67048 Mission Road Lac La Biche, AB" at bounding box center [356, 185] width 92 height 13
click at [392, 179] on input "105 67048 Mission Road Lac La Biche, AB" at bounding box center [356, 185] width 92 height 13
select select
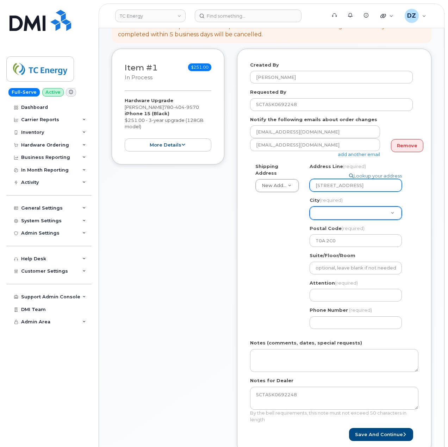
type input "105 67048 Mission Road , AB"
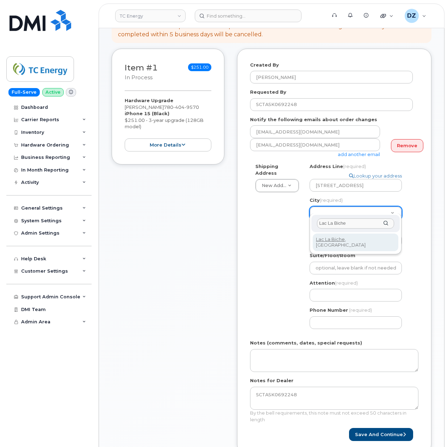
type input "Lac La Biche"
select select
type input "311"
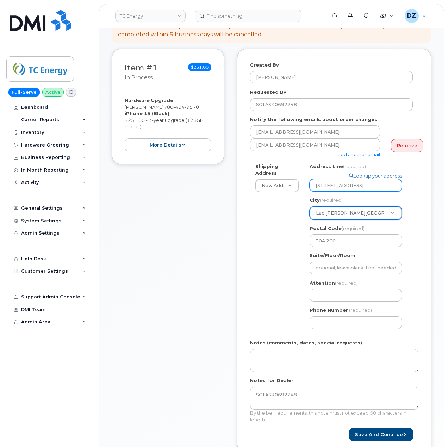
click at [381, 179] on input "105 67048 Mission Road , AB" at bounding box center [356, 185] width 92 height 13
drag, startPoint x: 381, startPoint y: 176, endPoint x: 444, endPoint y: 196, distance: 65.6
click at [382, 179] on input "105 67048 Mission Road , AB" at bounding box center [356, 185] width 92 height 13
select select
type input "105 67048 Mission Road ,"
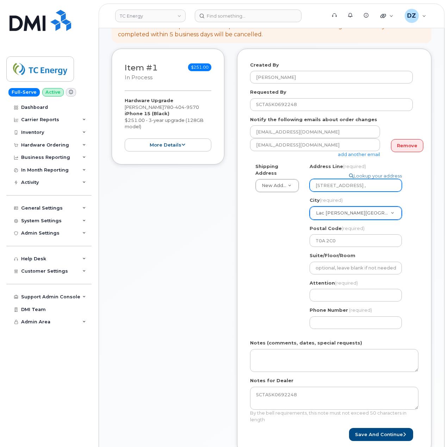
select select
type input "105 67048 Mission Road"
click at [337, 290] on input "Attention (required)" at bounding box center [356, 295] width 92 height 13
paste input "[PERSON_NAME]"
select select
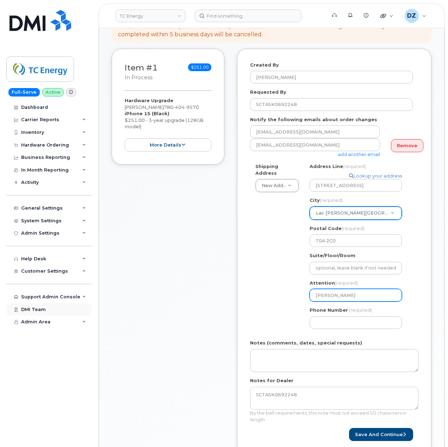
type input "[PERSON_NAME]"
click at [331, 318] on input "Phone Number" at bounding box center [356, 322] width 92 height 13
paste input "7807283184"
select select
type input "7807283184"
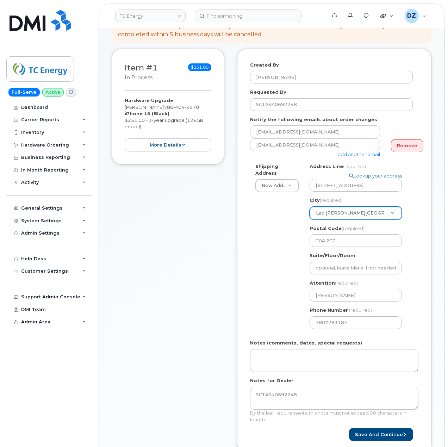
drag, startPoint x: 272, startPoint y: 293, endPoint x: 285, endPoint y: 302, distance: 15.4
click at [273, 295] on div "Shipping Address New Address New Address 10255 S Washington Ave 117 Kohen Dr 18…" at bounding box center [331, 248] width 163 height 171
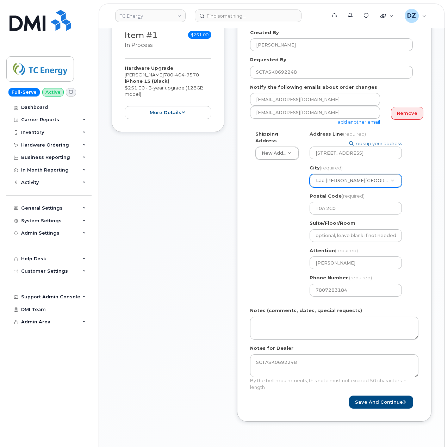
scroll to position [141, 0]
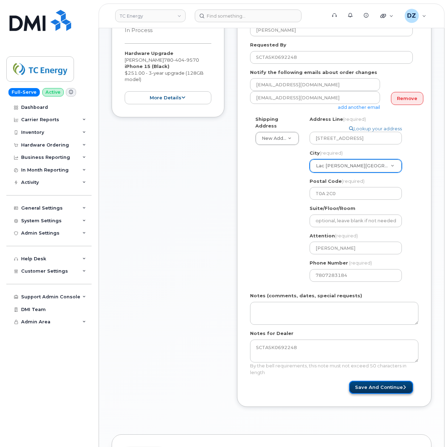
click at [378, 381] on button "Save and Continue" at bounding box center [381, 387] width 64 height 13
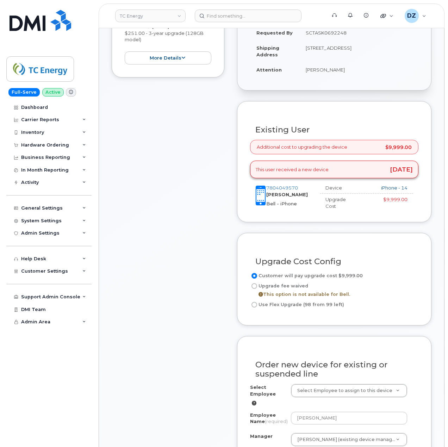
scroll to position [282, 0]
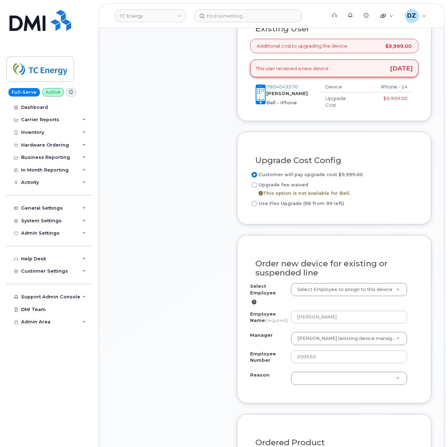
click at [253, 201] on input "Use Flex Upgrade (98 from 99 left)" at bounding box center [255, 204] width 6 height 6
radio input "true"
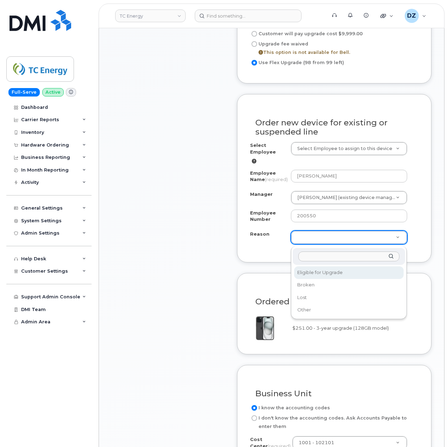
select select "eligible_for_upgrade"
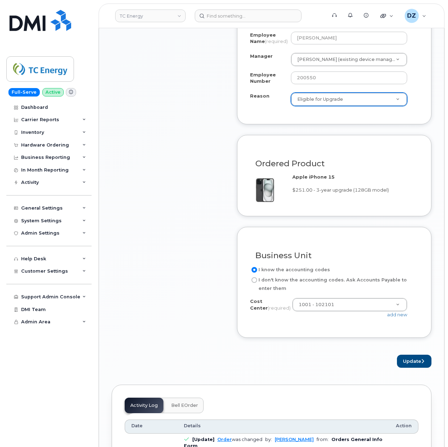
scroll to position [611, 0]
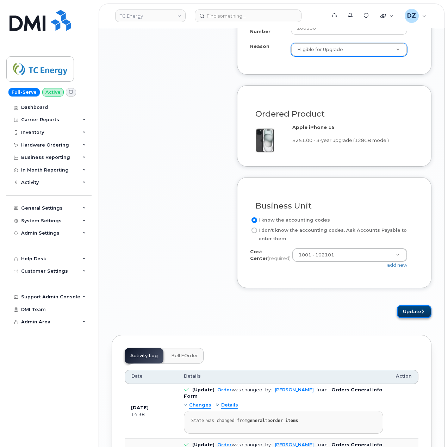
click at [419, 313] on button "Update" at bounding box center [414, 311] width 35 height 13
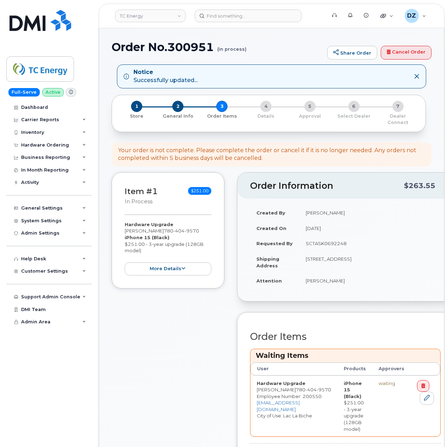
drag, startPoint x: 0, startPoint y: 0, endPoint x: 183, endPoint y: 320, distance: 368.6
click at [182, 321] on div "Item #1 in process $251.00 Hardware Upgrade [PERSON_NAME] [PHONE_NUMBER] iPhone…" at bounding box center [168, 328] width 113 height 313
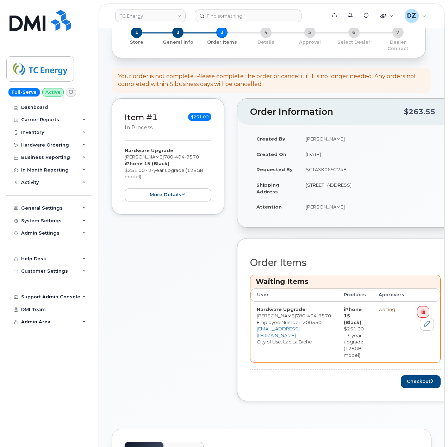
scroll to position [235, 0]
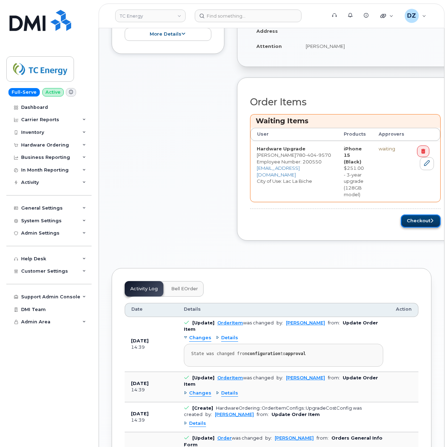
click at [403, 215] on button "Checkout" at bounding box center [421, 221] width 40 height 13
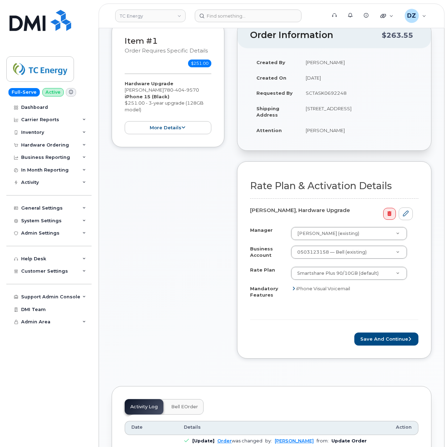
scroll to position [94, 0]
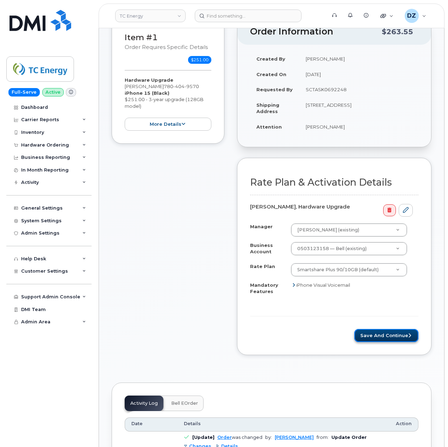
click at [377, 329] on button "Save and Continue" at bounding box center [386, 335] width 64 height 13
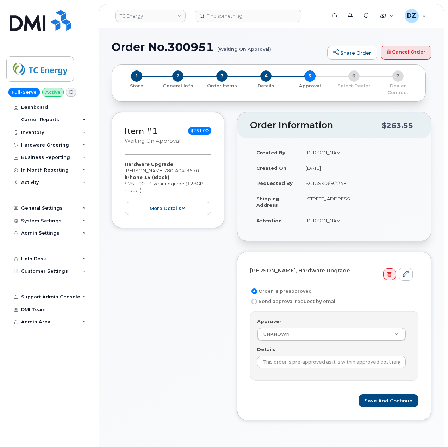
click at [139, 45] on h1 "Order No.300951 (Waiting On Approval)" at bounding box center [218, 47] width 212 height 12
click at [175, 44] on h1 "Order No.300951 (Waiting On Approval)" at bounding box center [218, 47] width 212 height 12
copy h1 "Order No.300951"
click at [333, 176] on td "SCTASK0692248" at bounding box center [358, 183] width 119 height 16
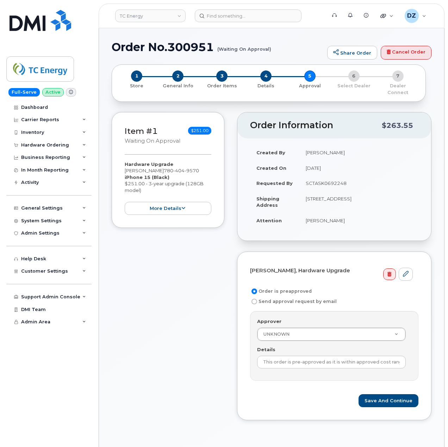
click at [333, 176] on td "SCTASK0692248" at bounding box center [358, 183] width 119 height 16
copy td "SCTASK0692248"
click at [310, 356] on input "This order is pre-approved as it is within approved cost range." at bounding box center [331, 362] width 149 height 13
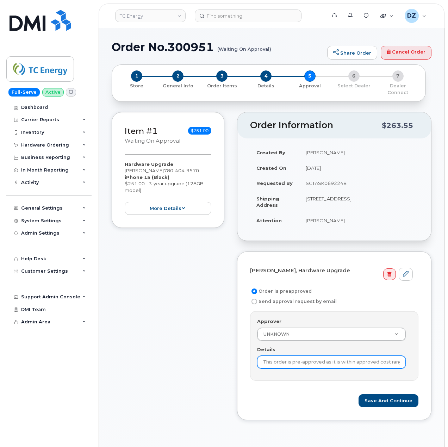
paste input "SCTASK0692248"
type input "SCTASK0692248"
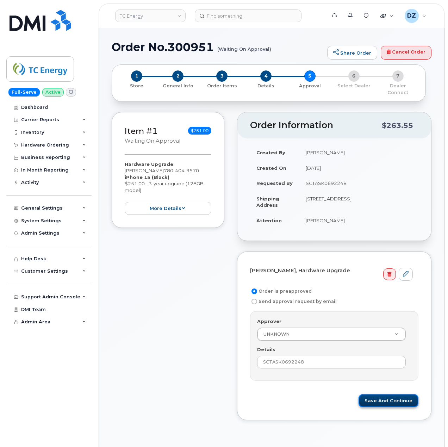
click at [378, 396] on button "Save and Continue" at bounding box center [389, 400] width 60 height 13
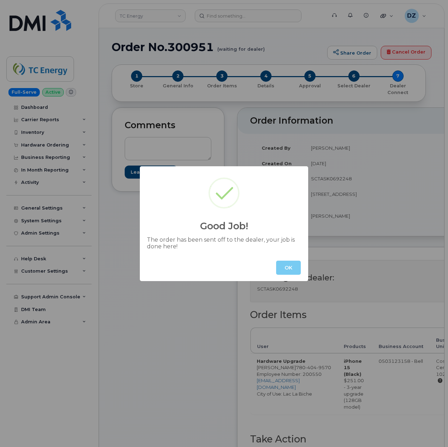
click at [285, 264] on button "OK" at bounding box center [288, 268] width 25 height 14
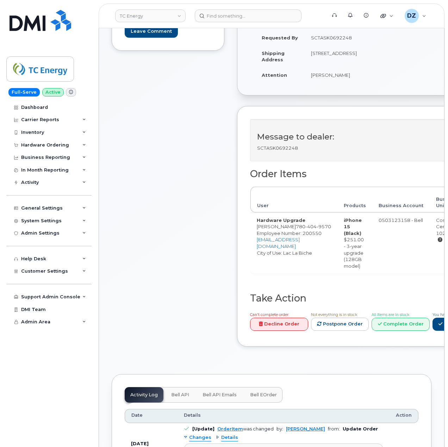
scroll to position [235, 0]
